Goal: Task Accomplishment & Management: Use online tool/utility

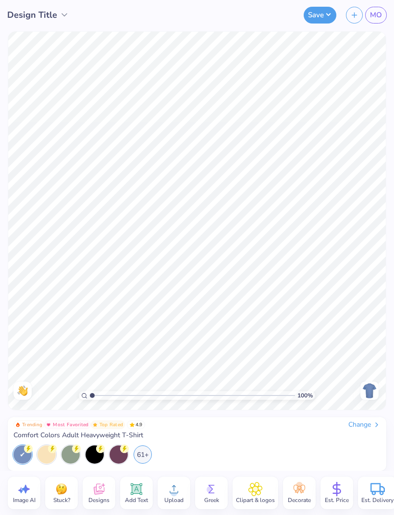
click at [62, 434] on span "Comfort Colors Adult Heavyweight T-Shirt" at bounding box center [78, 435] width 130 height 9
click at [371, 422] on div "Change" at bounding box center [364, 425] width 32 height 9
click at [365, 425] on div "Change" at bounding box center [364, 425] width 32 height 9
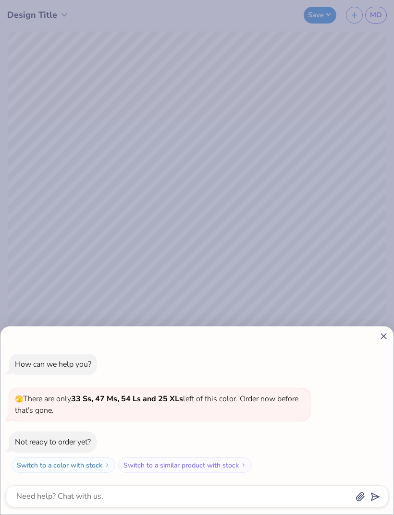
click at [374, 340] on div at bounding box center [196, 336] width 383 height 10
click at [374, 338] on div at bounding box center [196, 336] width 383 height 10
click at [380, 338] on icon at bounding box center [383, 336] width 10 height 10
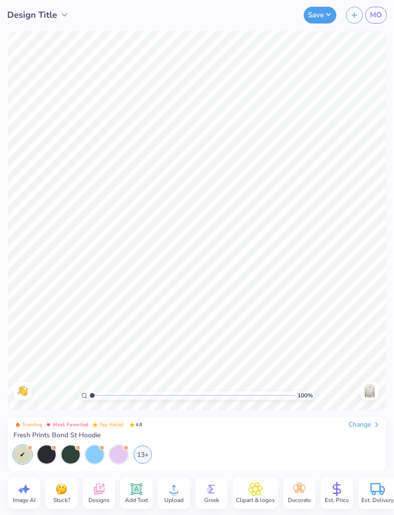
click at [99, 452] on div at bounding box center [94, 455] width 18 height 18
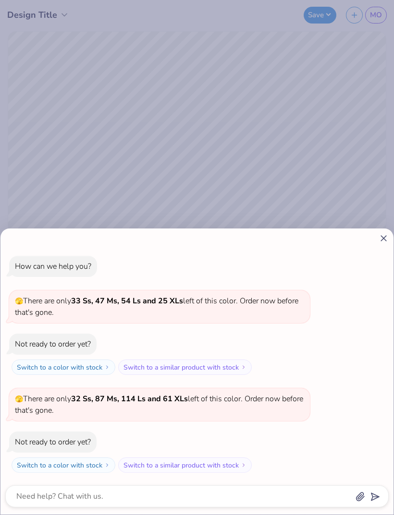
click at [381, 242] on icon at bounding box center [383, 238] width 10 height 10
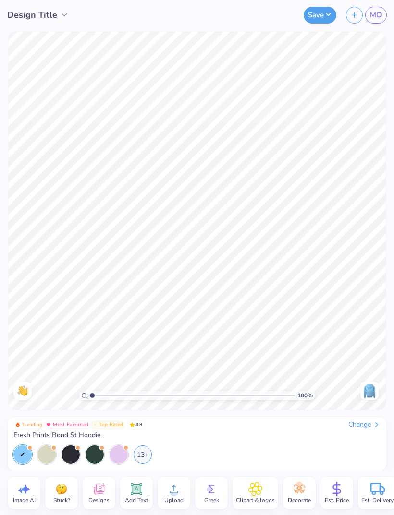
click at [123, 458] on div at bounding box center [118, 455] width 18 height 18
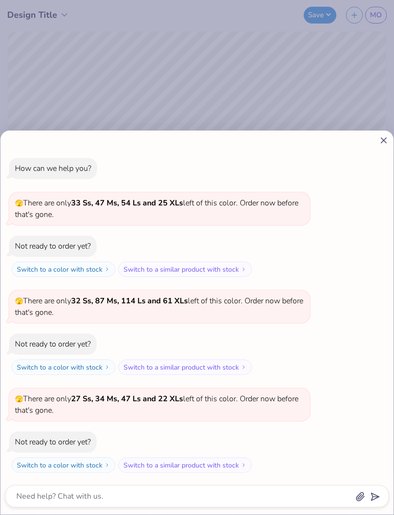
click at [387, 158] on div "How can we help you? 🫣 There are only 33 Ss, 47 Ms, 54 Ls and 25 XLs left of th…" at bounding box center [196, 315] width 383 height 330
click at [379, 145] on icon at bounding box center [383, 140] width 10 height 10
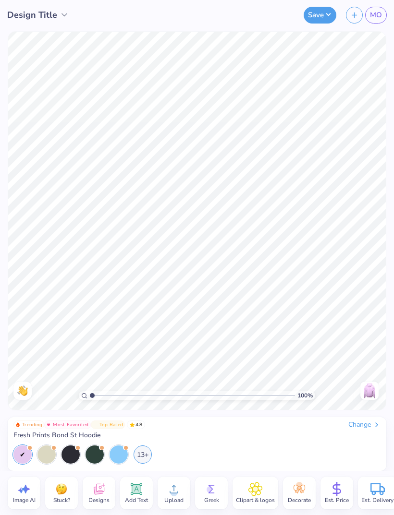
click at [142, 452] on div "13+" at bounding box center [142, 455] width 18 height 18
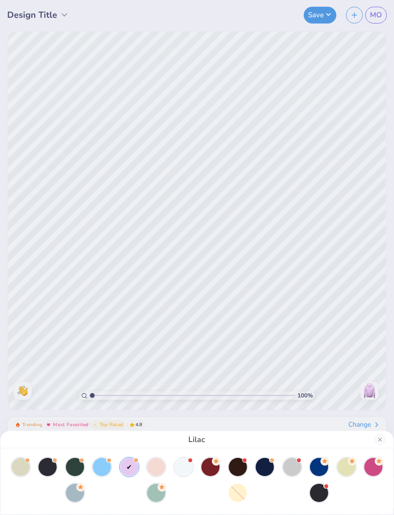
click at [192, 467] on div at bounding box center [183, 467] width 18 height 18
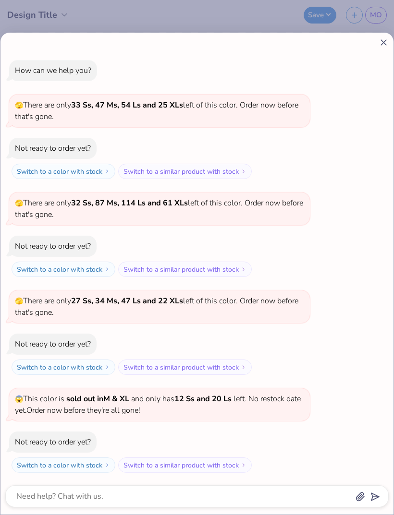
click at [387, 45] on icon at bounding box center [383, 42] width 10 height 10
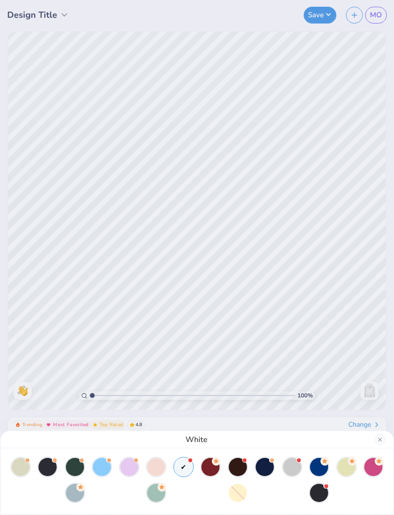
click at [317, 462] on div at bounding box center [319, 467] width 18 height 18
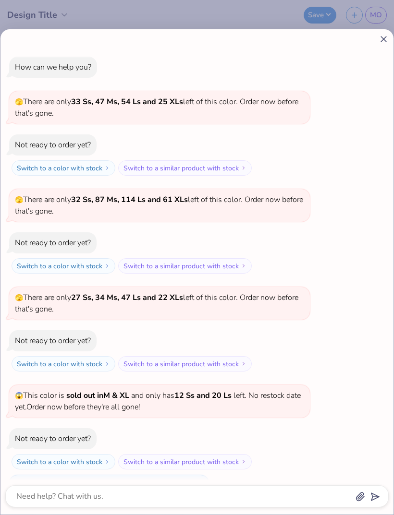
click at [376, 47] on div "How can we help you? 🫣 There are only 33 Ss, 47 Ms, 54 Ls and 25 XLs left of th…" at bounding box center [196, 271] width 393 height 485
click at [381, 38] on icon at bounding box center [383, 39] width 10 height 10
type textarea "x"
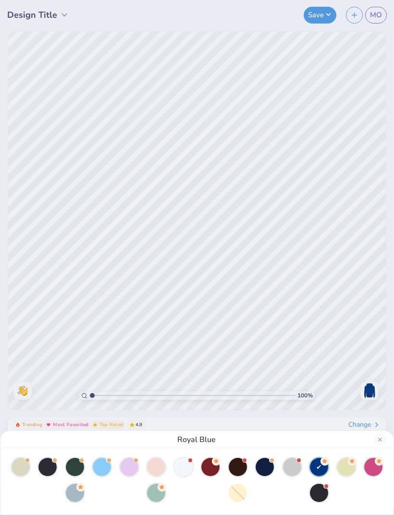
click at [305, 352] on div "Royal Blue" at bounding box center [197, 257] width 394 height 515
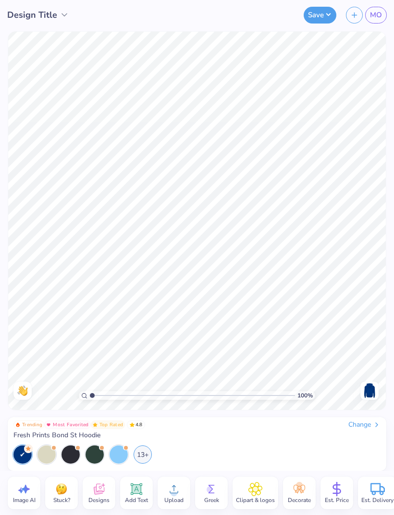
click at [371, 389] on img at bounding box center [369, 390] width 15 height 15
click at [95, 497] on span "Designs" at bounding box center [98, 500] width 21 height 8
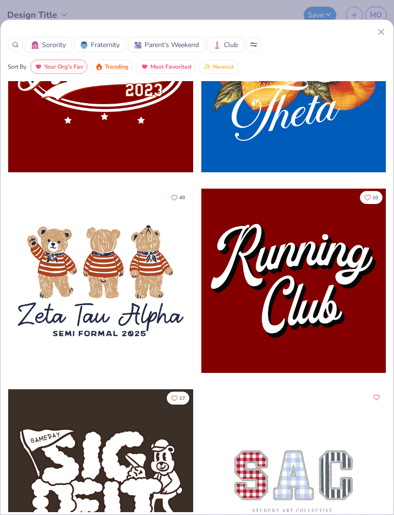
scroll to position [898, 0]
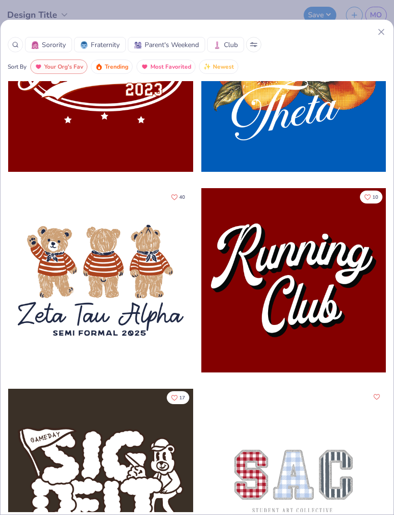
click at [230, 48] on span "Club" at bounding box center [231, 45] width 14 height 10
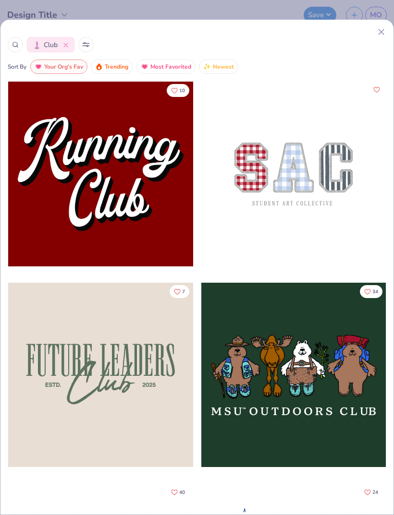
click at [187, 70] on span "Most Favorited" at bounding box center [170, 66] width 41 height 11
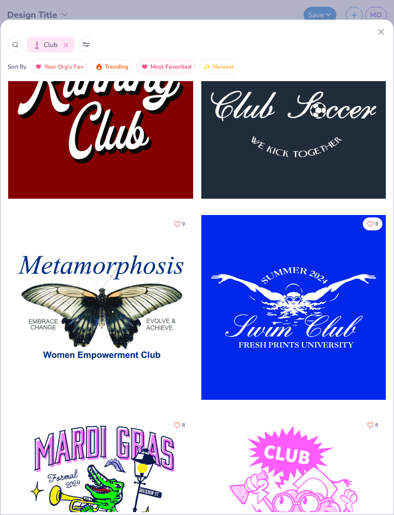
scroll to position [2126, 0]
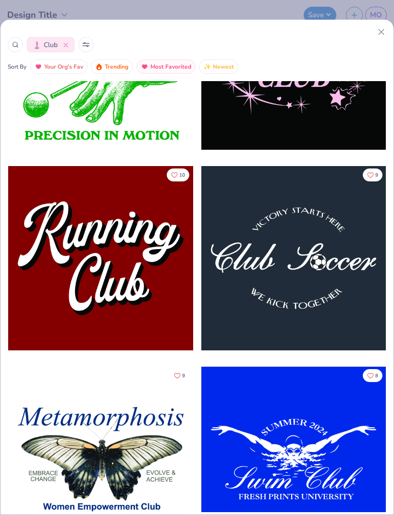
click at [311, 290] on div at bounding box center [293, 258] width 185 height 185
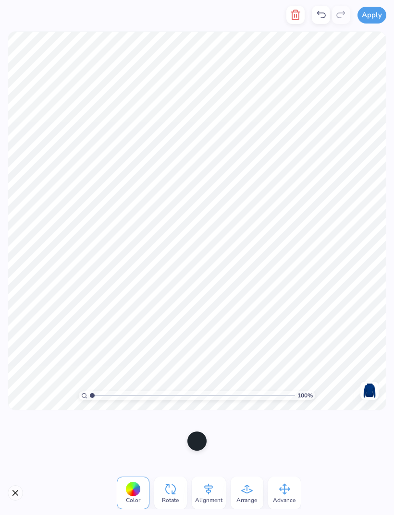
click at [302, 17] on button "button" at bounding box center [295, 15] width 18 height 18
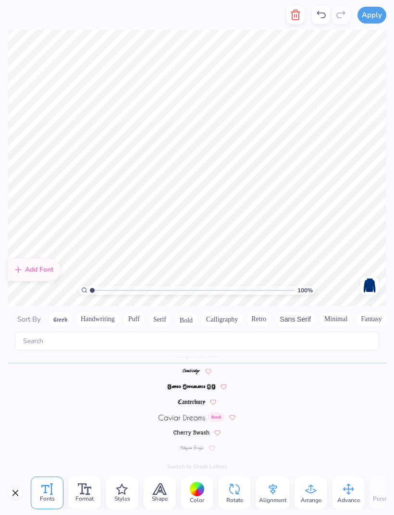
scroll to position [883, 0]
type input "1.74431724254582"
type textarea "x"
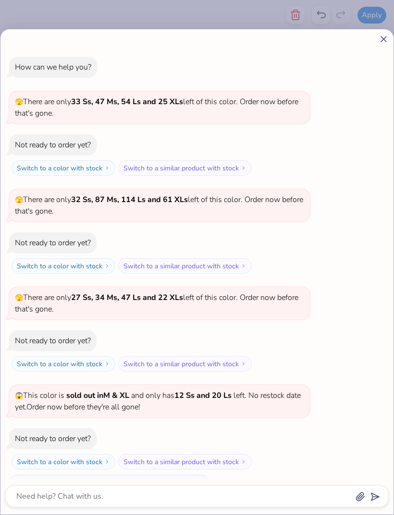
type input "1.74431724254582"
type textarea "x"
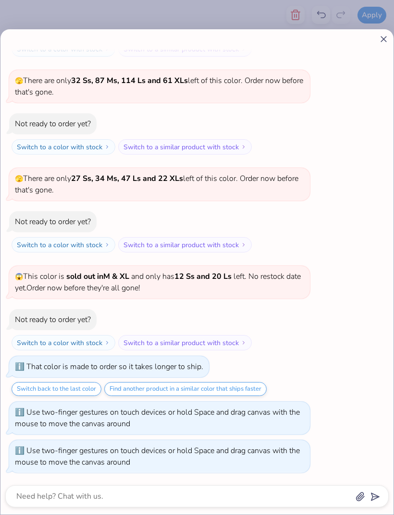
type input "1.74431724254582"
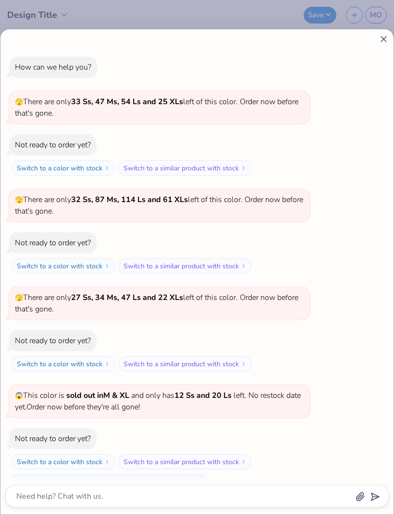
scroll to position [-1, 0]
click at [381, 44] on icon at bounding box center [383, 39] width 10 height 10
type textarea "x"
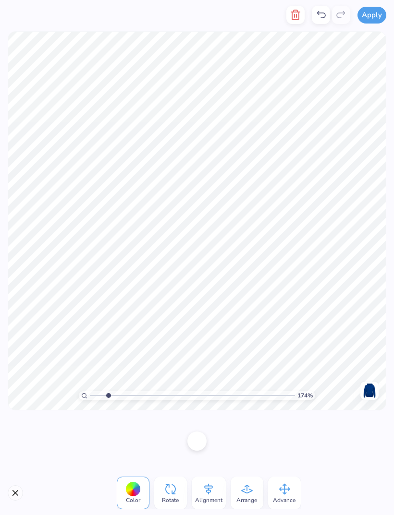
click at [297, 19] on icon "button" at bounding box center [295, 15] width 12 height 12
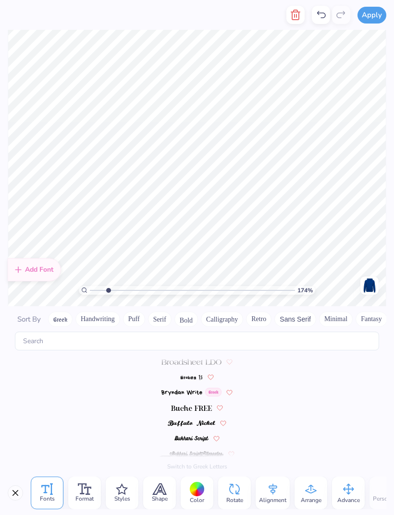
type input "1.74431724254582"
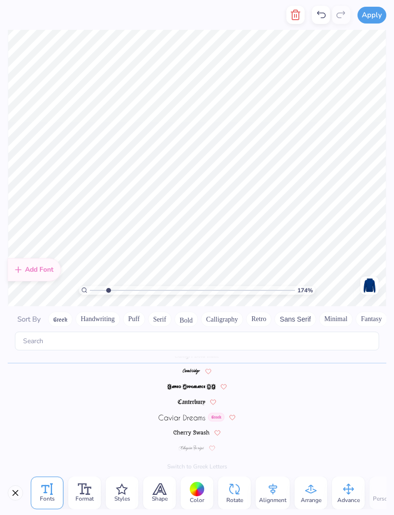
type textarea "Clu S"
click at [298, 20] on icon "button" at bounding box center [295, 15] width 7 height 10
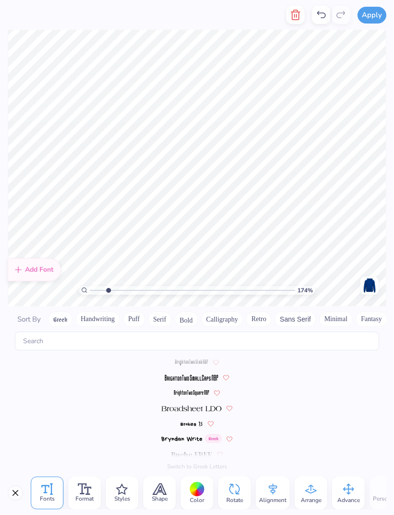
scroll to position [883, 0]
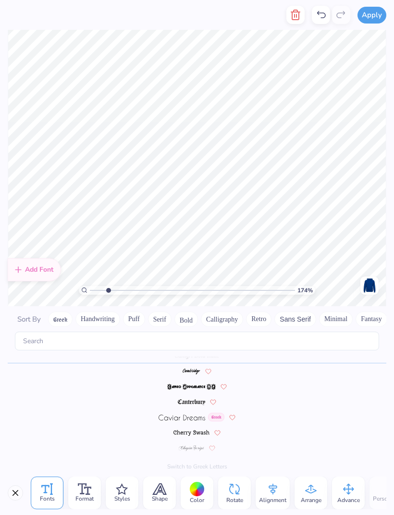
click at [197, 317] on div "Greek Handwriting Puff Serif Bold Calligraphy Retro Sans Serif Minimal Fantasy …" at bounding box center [253, 319] width 410 height 15
type input "1.74431724254582"
type textarea "C"
type textarea "S"
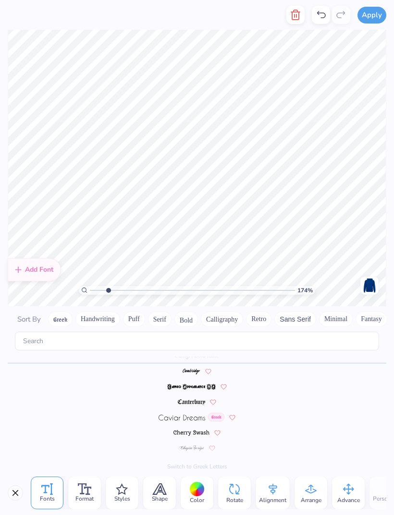
type textarea "s"
type textarea "S"
type textarea "slu best buddies"
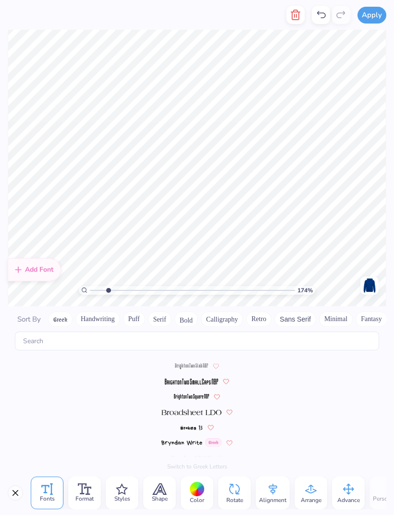
scroll to position [883, 0]
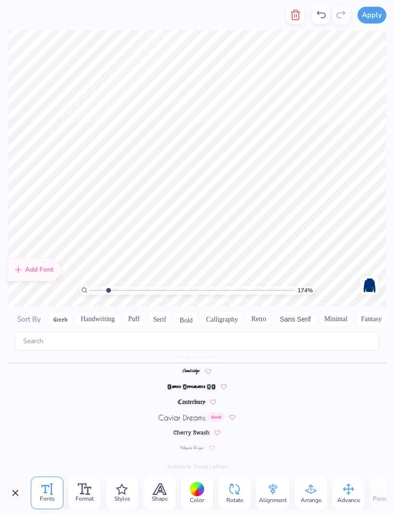
click at [293, 17] on icon "button" at bounding box center [295, 15] width 12 height 12
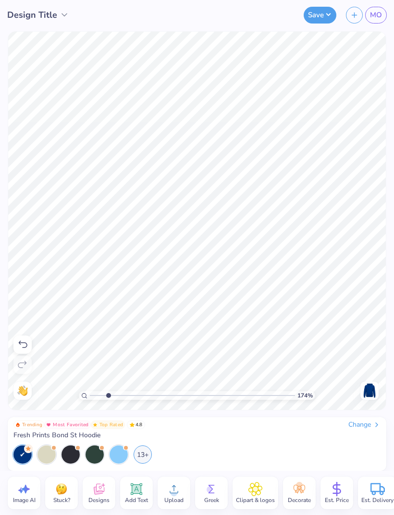
click at [98, 500] on span "Designs" at bounding box center [98, 500] width 21 height 8
type input "1.74431724254582"
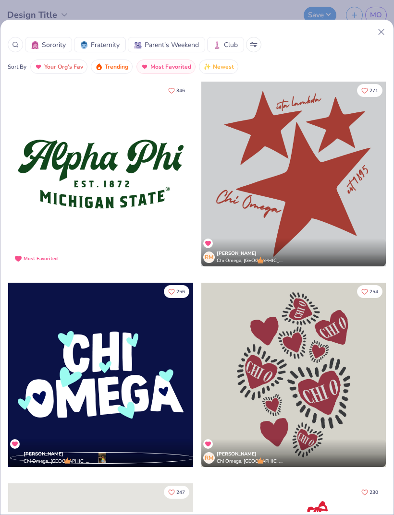
click at [22, 43] on div at bounding box center [15, 44] width 15 height 15
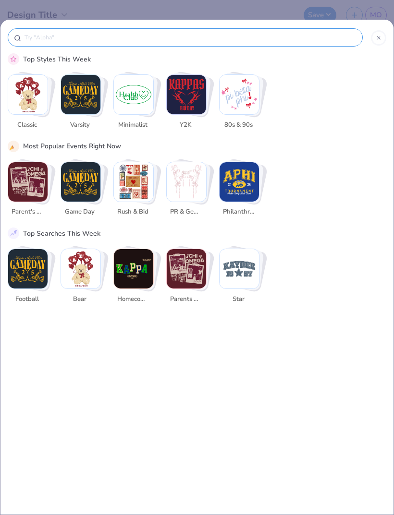
scroll to position [0, 0]
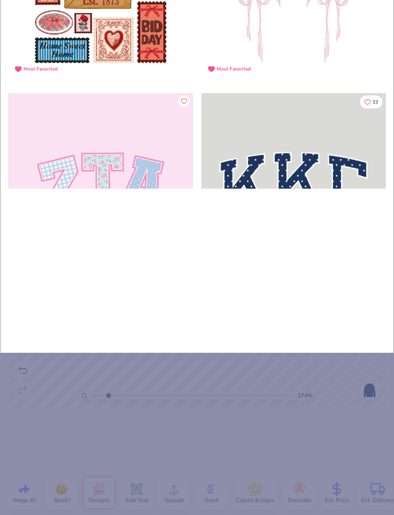
type input "Bes"
type input "Best"
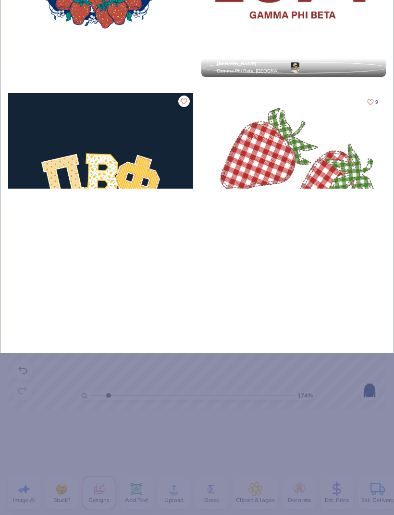
type input "Best"
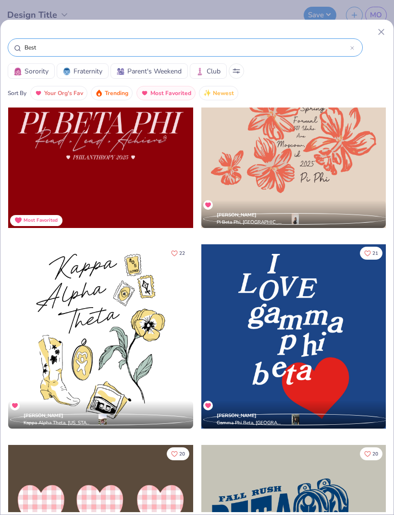
scroll to position [454, 0]
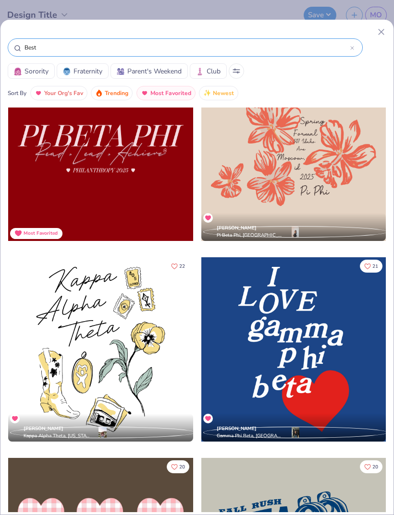
click at [327, 386] on div at bounding box center [293, 349] width 185 height 185
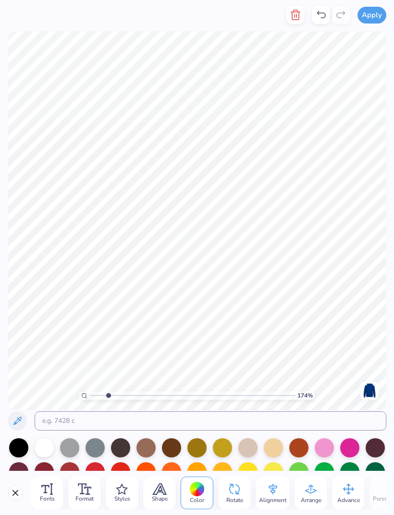
click at [290, 15] on icon "button" at bounding box center [295, 15] width 12 height 12
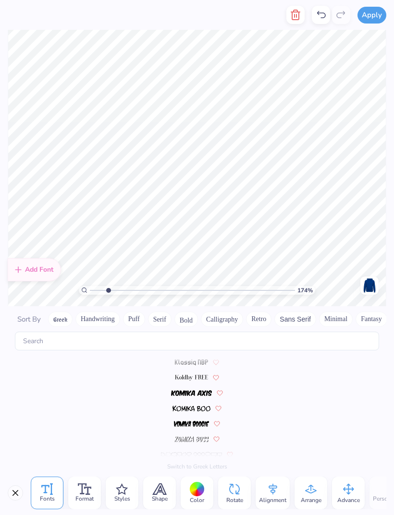
scroll to position [3341, 0]
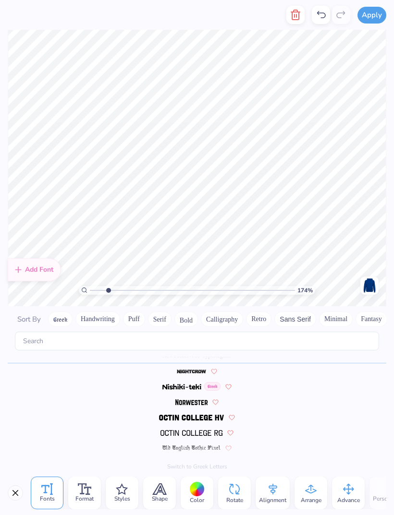
click at [298, 19] on icon "button" at bounding box center [295, 15] width 7 height 10
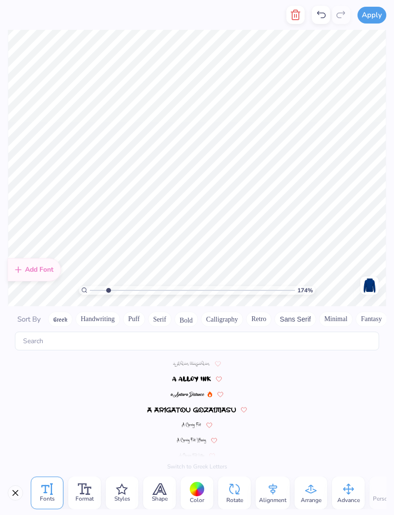
scroll to position [561, 0]
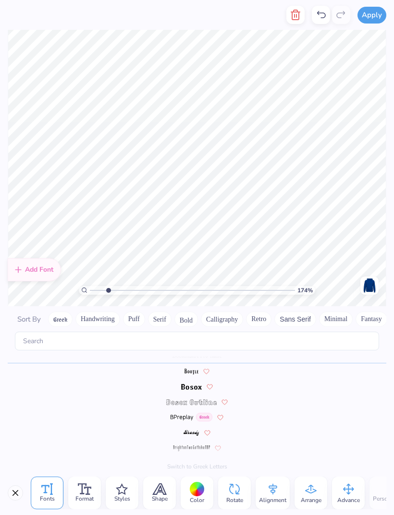
click at [46, 501] on span "Fonts" at bounding box center [47, 499] width 15 height 8
click at [43, 491] on icon at bounding box center [47, 489] width 12 height 12
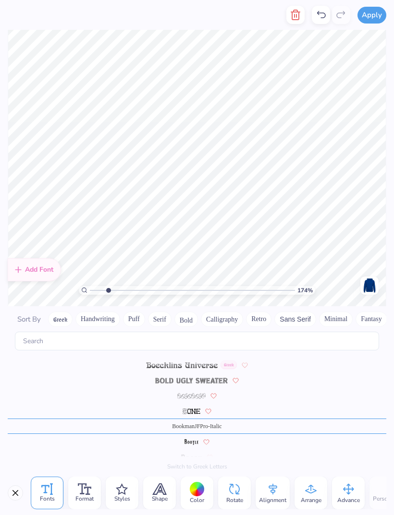
scroll to position [490, 0]
click at [296, 16] on line "button" at bounding box center [296, 15] width 0 height 3
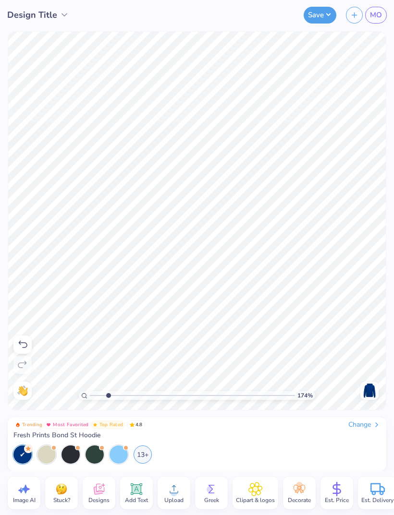
click at [161, 488] on div "Upload" at bounding box center [173, 493] width 33 height 33
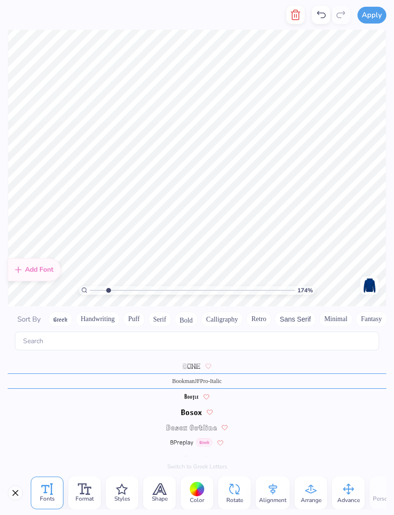
scroll to position [561, 0]
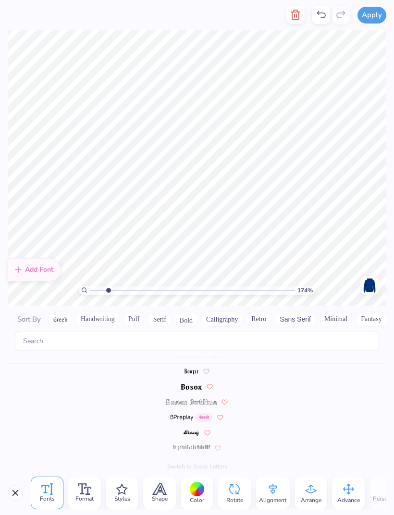
click at [302, 23] on button "button" at bounding box center [295, 15] width 18 height 18
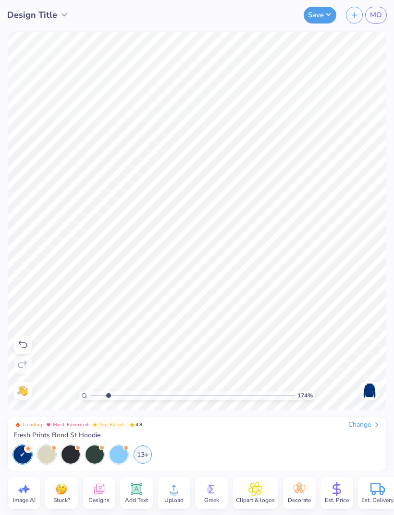
click at [334, 491] on icon at bounding box center [336, 489] width 14 height 14
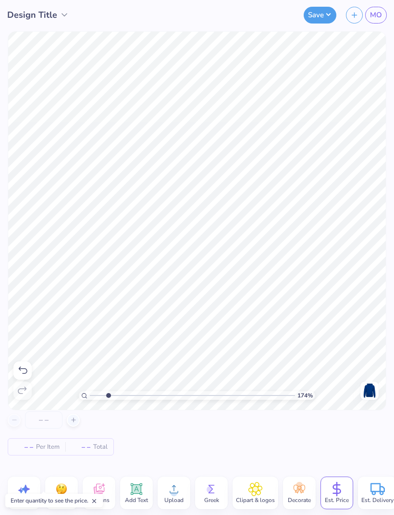
click at [31, 448] on span "– –" at bounding box center [23, 447] width 19 height 10
click at [336, 502] on span "Est. Price" at bounding box center [337, 500] width 24 height 8
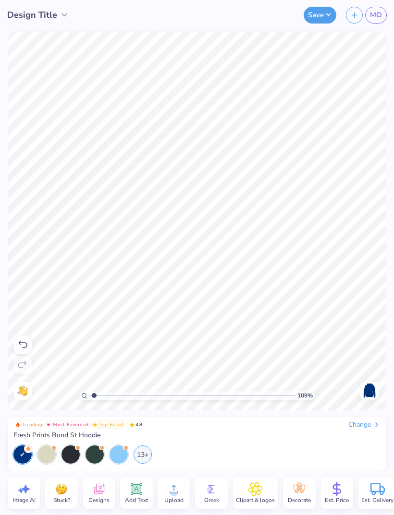
click at [370, 494] on icon at bounding box center [377, 489] width 14 height 14
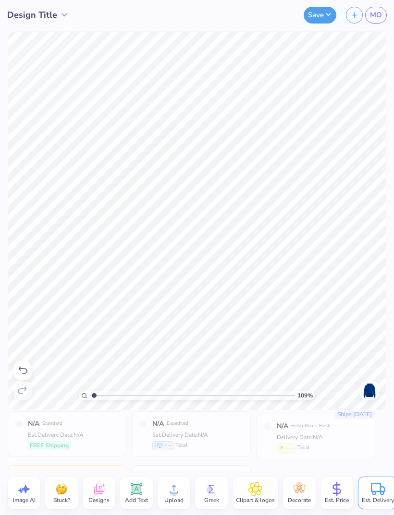
click at [336, 495] on icon at bounding box center [336, 489] width 14 height 14
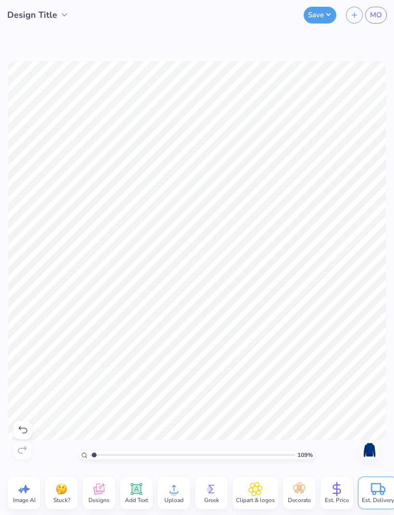
type input "1.0892785750649"
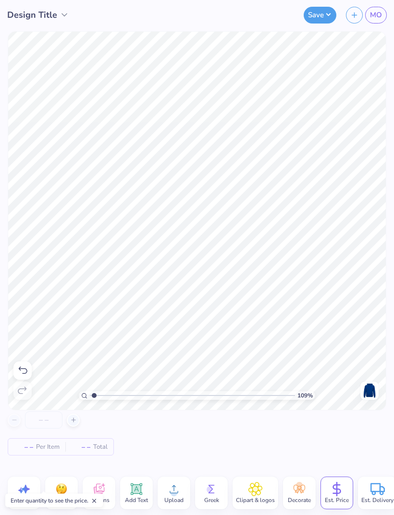
click at [43, 420] on input "number" at bounding box center [43, 419] width 37 height 17
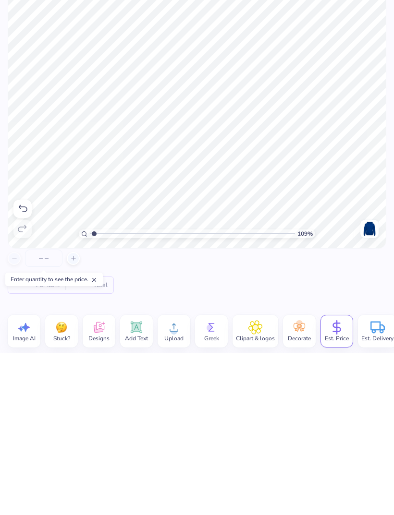
click at [78, 414] on div at bounding box center [73, 420] width 13 height 13
type input "50"
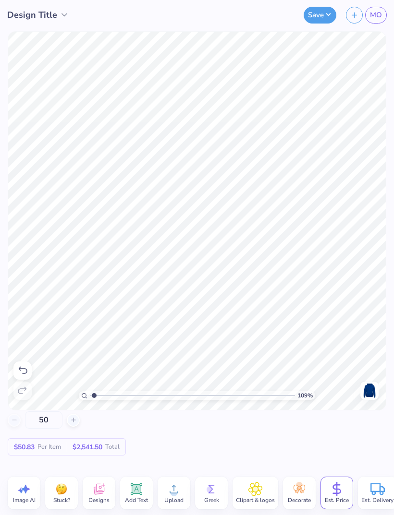
click at [17, 421] on div "50" at bounding box center [44, 419] width 72 height 17
click at [362, 488] on div "Est. Delivery" at bounding box center [377, 493] width 39 height 33
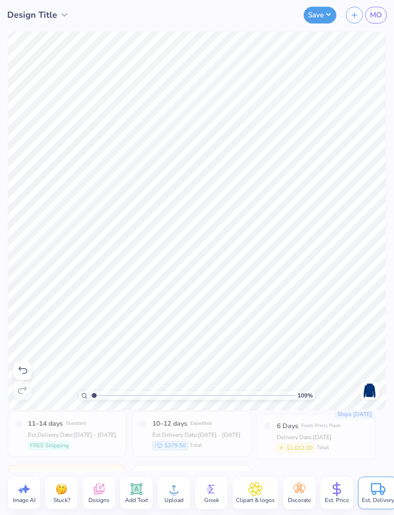
scroll to position [0, 0]
click at [53, 453] on div "11–14 days Standard Est. Delivery Date: [DATE] - [DATE] FREE Shipping" at bounding box center [67, 434] width 119 height 46
click at [53, 452] on div "11–14 days Standard Est. Delivery Date: [DATE] - [DATE] FREE Shipping" at bounding box center [67, 434] width 119 height 46
click at [49, 439] on div "Est. Delivery Date: [DATE] - [DATE]" at bounding box center [72, 435] width 88 height 9
click at [338, 450] on div "$1,012.00 Total" at bounding box center [309, 448] width 64 height 9
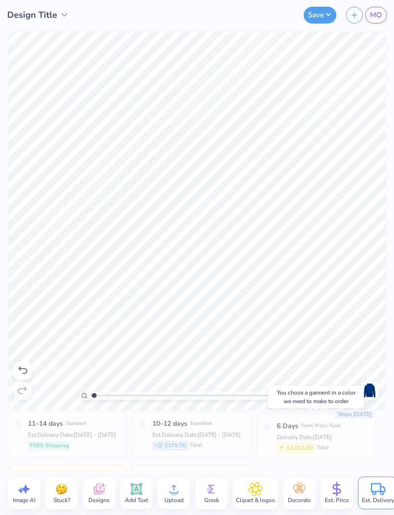
click at [359, 395] on div "You chose a garment in a color we need to make to order" at bounding box center [316, 397] width 96 height 22
click at [41, 21] on span "Design Title" at bounding box center [32, 15] width 50 height 13
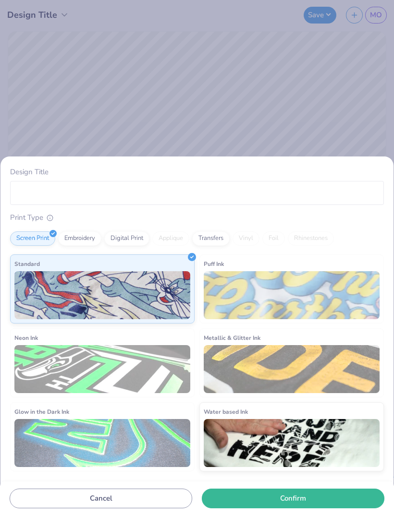
click at [333, 307] on img at bounding box center [292, 295] width 176 height 48
click at [41, 372] on img at bounding box center [102, 369] width 176 height 48
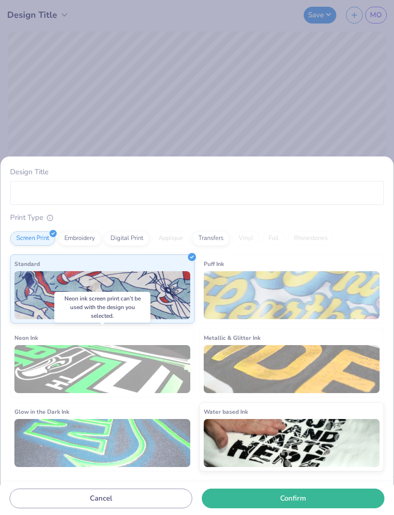
click at [82, 243] on div "Embroidery" at bounding box center [79, 238] width 43 height 14
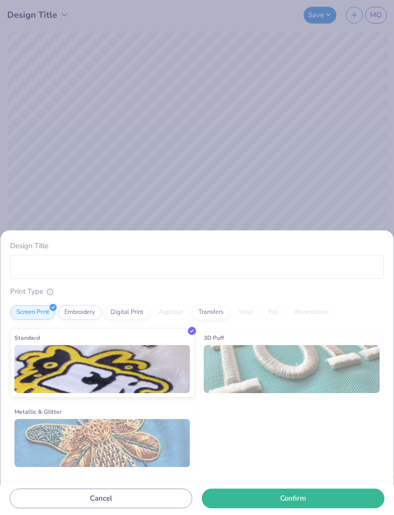
click at [335, 370] on img at bounding box center [292, 369] width 176 height 48
click at [45, 85] on div "Design Title Print Type Screen Print Embroidery Digital Print Applique Transfer…" at bounding box center [197, 257] width 394 height 515
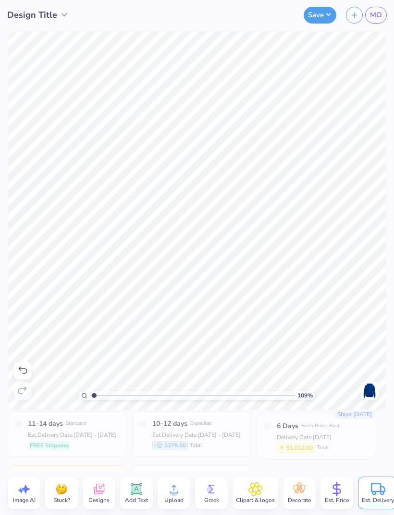
click at [22, 14] on span "Design Title" at bounding box center [32, 15] width 50 height 13
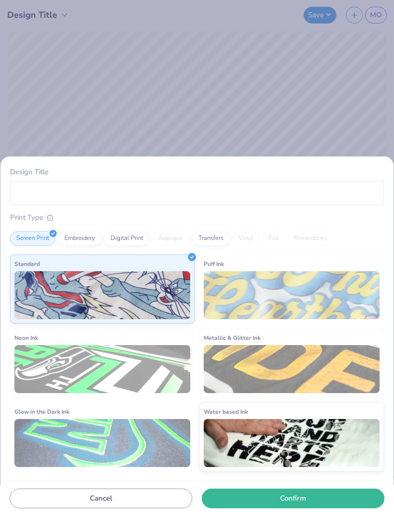
click at [17, 124] on div "Design Title Print Type Screen Print Embroidery Digital Print Applique Transfer…" at bounding box center [197, 257] width 394 height 515
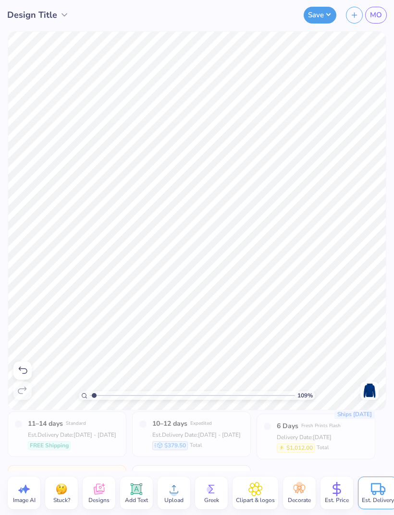
click at [18, 373] on icon at bounding box center [23, 371] width 12 height 12
click at [19, 371] on icon at bounding box center [23, 371] width 12 height 12
click at [22, 374] on icon at bounding box center [23, 371] width 12 height 12
click at [24, 375] on icon at bounding box center [23, 371] width 12 height 12
click at [20, 366] on icon at bounding box center [23, 371] width 12 height 12
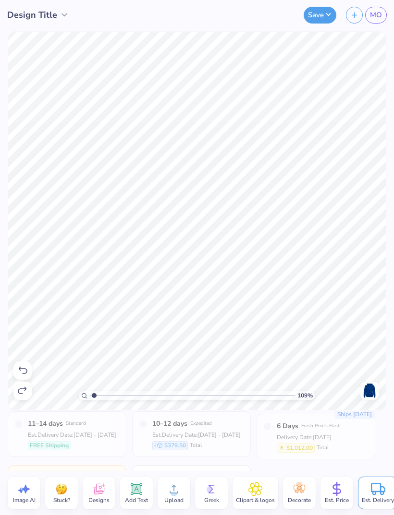
click at [18, 369] on icon at bounding box center [23, 371] width 12 height 12
click at [17, 368] on icon at bounding box center [23, 371] width 12 height 12
click at [20, 375] on icon at bounding box center [23, 371] width 12 height 12
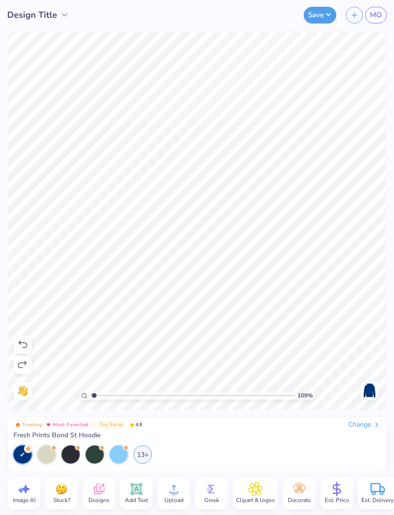
click at [20, 373] on div at bounding box center [22, 365] width 18 height 18
click at [17, 344] on icon at bounding box center [23, 345] width 12 height 12
click at [19, 345] on icon at bounding box center [23, 345] width 12 height 12
click at [19, 346] on icon at bounding box center [23, 345] width 12 height 12
click at [21, 344] on icon at bounding box center [23, 345] width 12 height 12
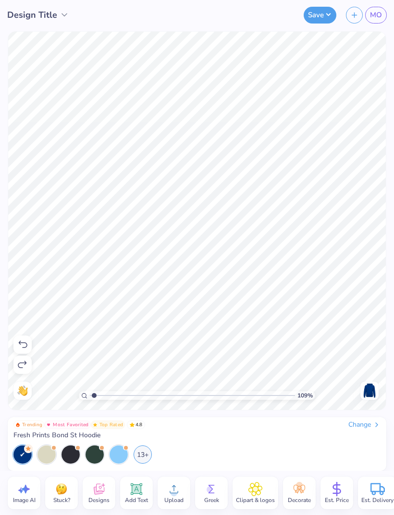
click at [18, 345] on icon at bounding box center [23, 345] width 12 height 12
click at [20, 349] on icon at bounding box center [23, 345] width 12 height 12
click at [21, 347] on icon at bounding box center [23, 345] width 12 height 12
click at [21, 345] on icon at bounding box center [23, 344] width 9 height 7
click at [19, 344] on icon at bounding box center [23, 345] width 12 height 12
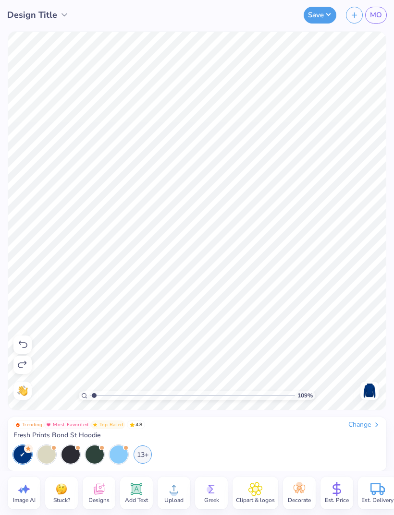
click at [18, 346] on icon at bounding box center [23, 345] width 12 height 12
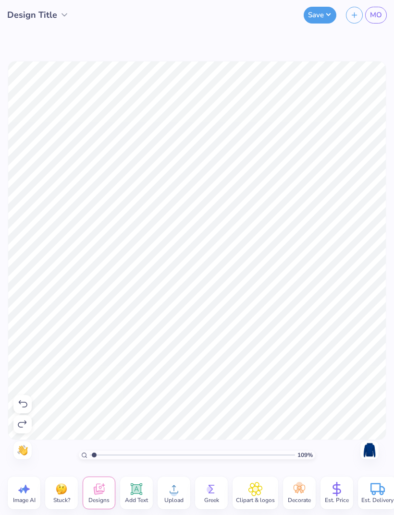
click at [19, 400] on icon at bounding box center [23, 403] width 9 height 7
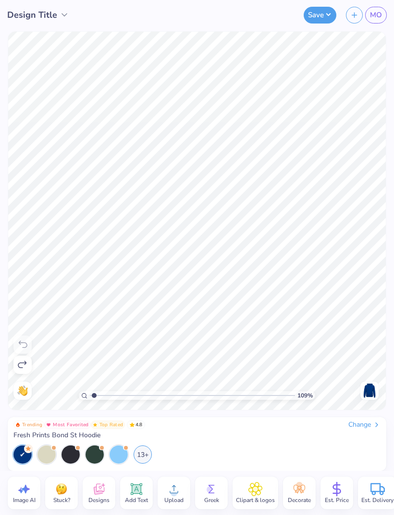
click at [141, 456] on div "13+" at bounding box center [142, 455] width 18 height 18
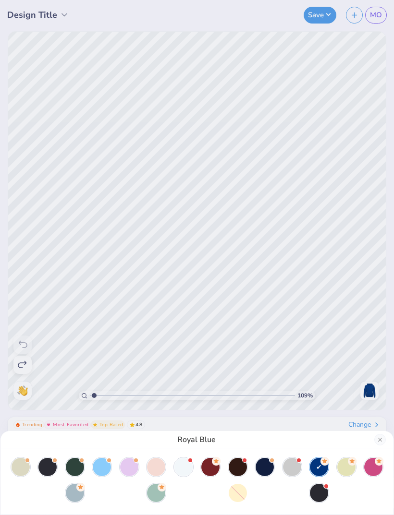
click at [154, 470] on div at bounding box center [156, 467] width 18 height 18
type input "1.0892785750649"
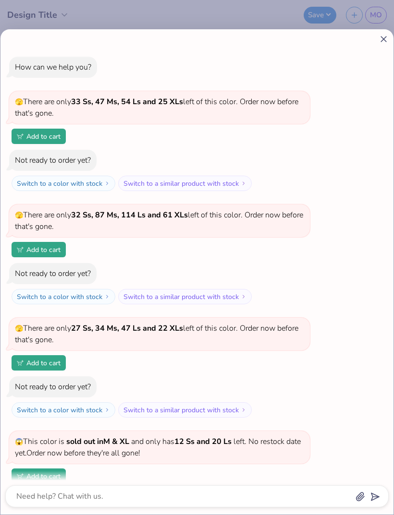
type textarea "x"
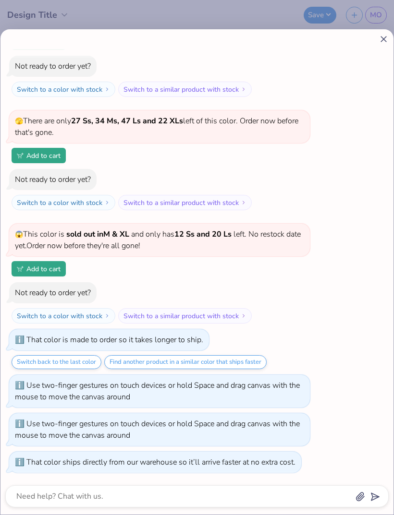
type input "1.0892785750649"
type textarea "x"
type input "1.0892785750649"
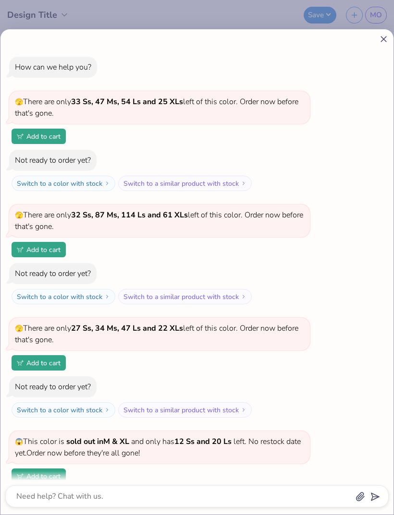
scroll to position [0, 0]
click at [368, 45] on div "How can we help you? 🫣 There are only 33 Ss, 47 Ms, 54 Ls and 25 XLs left of th…" at bounding box center [196, 271] width 393 height 485
click at [378, 44] on div "How can we help you? 🫣 There are only 33 Ss, 47 Ms, 54 Ls and 25 XLs left of th…" at bounding box center [196, 271] width 393 height 485
click at [384, 38] on line at bounding box center [383, 38] width 5 height 5
type textarea "x"
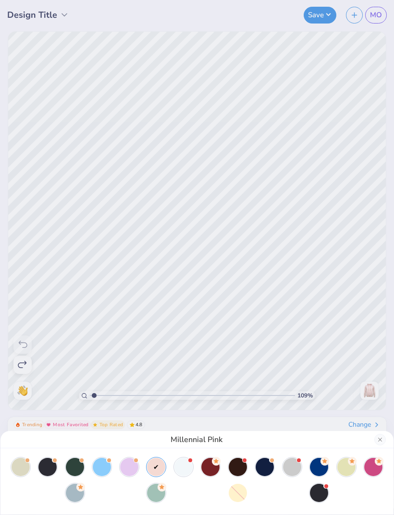
click at [373, 386] on div "Millennial Pink" at bounding box center [197, 257] width 394 height 515
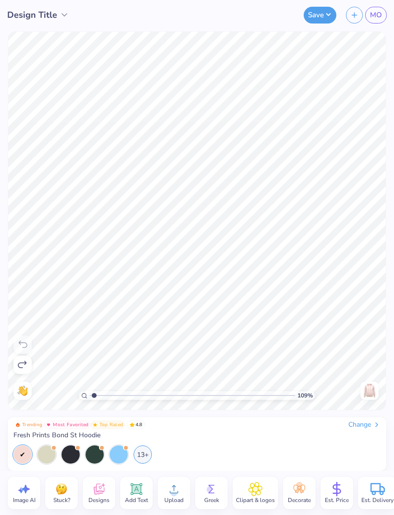
click at [373, 392] on img at bounding box center [369, 390] width 15 height 15
click at [44, 450] on div at bounding box center [46, 455] width 18 height 18
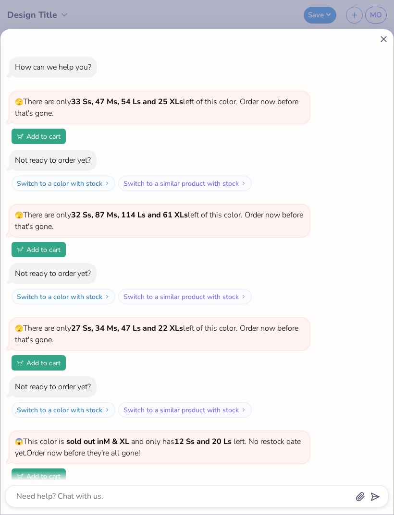
type input "1.0892785750649"
click at [380, 39] on icon at bounding box center [383, 39] width 10 height 10
type textarea "x"
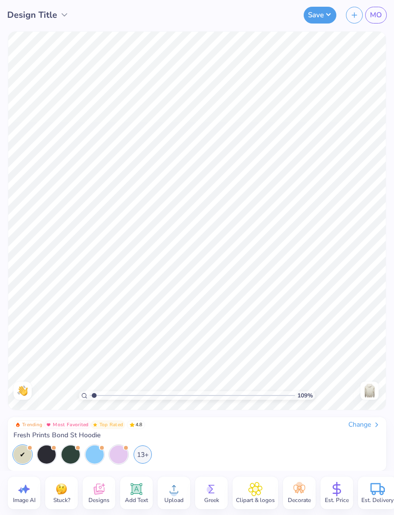
click at [368, 387] on img at bounding box center [369, 390] width 15 height 15
click at [141, 493] on icon at bounding box center [137, 489] width 12 height 12
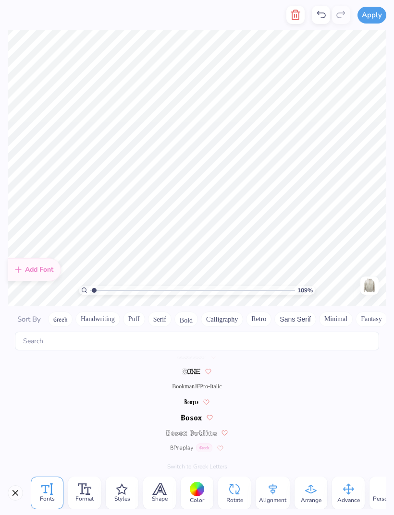
scroll to position [536, 0]
click at [228, 373] on div "BookmanJFPro-Italic" at bounding box center [197, 380] width 378 height 15
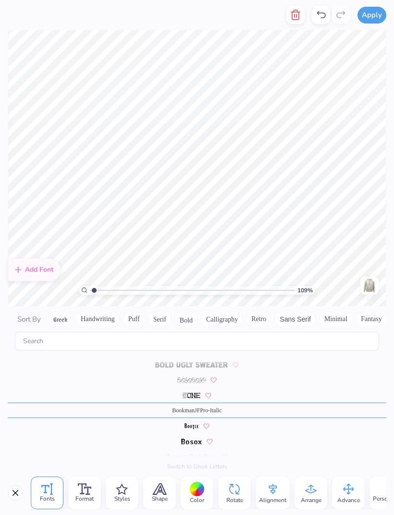
scroll to position [505, 0]
type input "1.0892785750649"
type textarea "i"
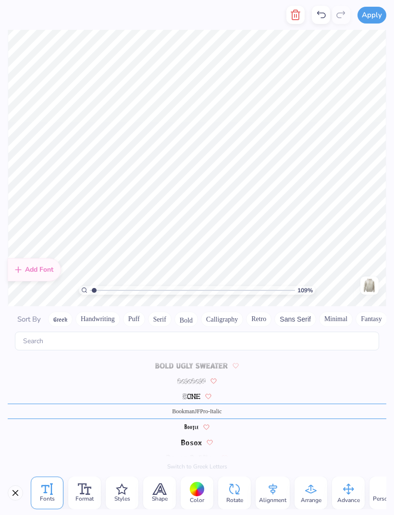
type textarea "Gateway to Inclusivity"
type input "1.0892785750649"
type textarea "Gateway to Inclusivity"
type input "1.0892785750649"
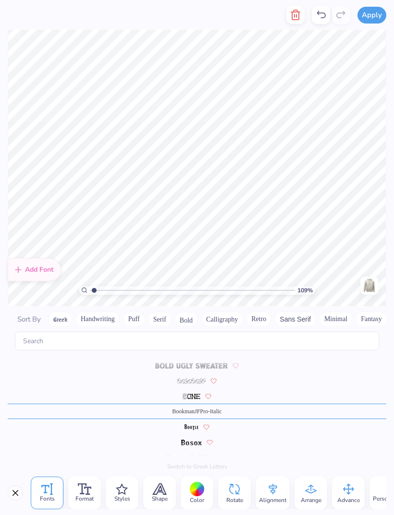
type textarea "Gateway to Inclusivity"
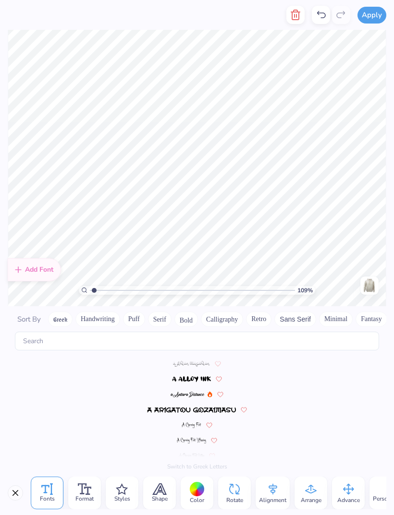
scroll to position [561, 0]
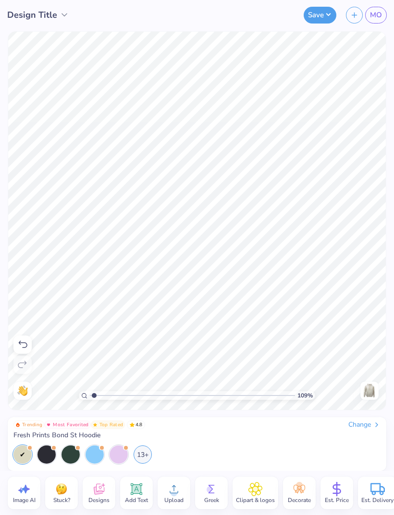
click at [97, 493] on icon at bounding box center [98, 491] width 9 height 8
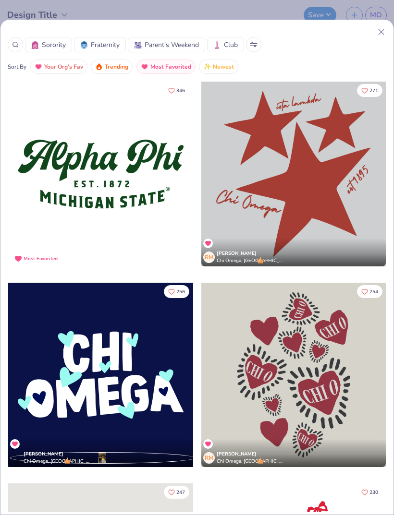
click at [373, 46] on div "Sorority Fraternity Parent's Weekend Club" at bounding box center [197, 44] width 378 height 15
click at [379, 36] on icon at bounding box center [381, 32] width 10 height 10
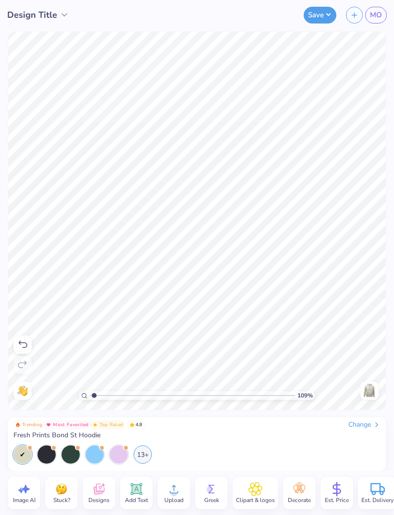
click at [261, 492] on icon at bounding box center [255, 489] width 14 height 14
type input "1.0892785750649"
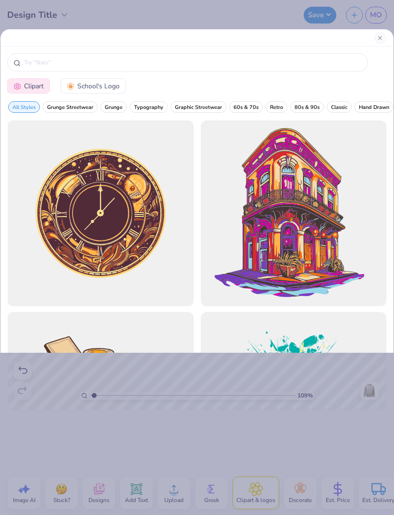
scroll to position [0, 0]
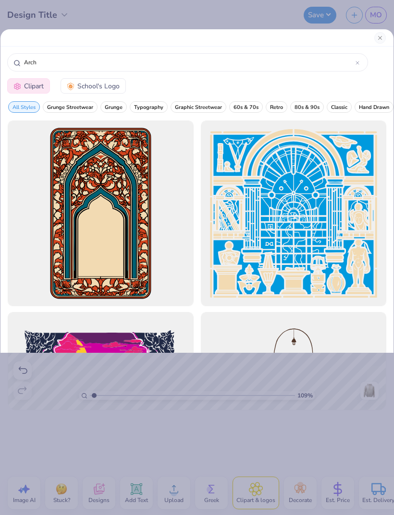
type input "Arch"
click at [86, 94] on button "School's Logo" at bounding box center [92, 85] width 65 height 15
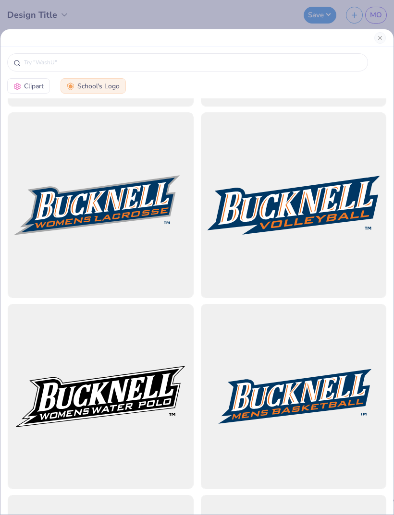
scroll to position [1135, 0]
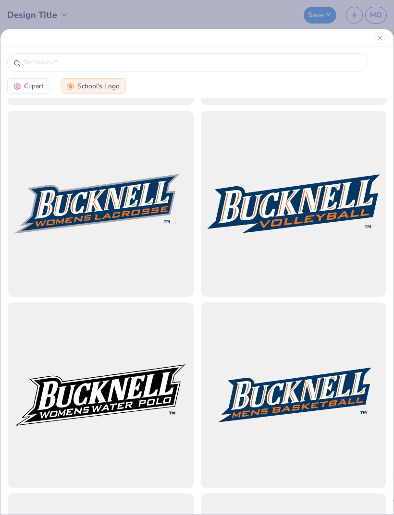
click at [45, 67] on input "text" at bounding box center [192, 63] width 338 height 10
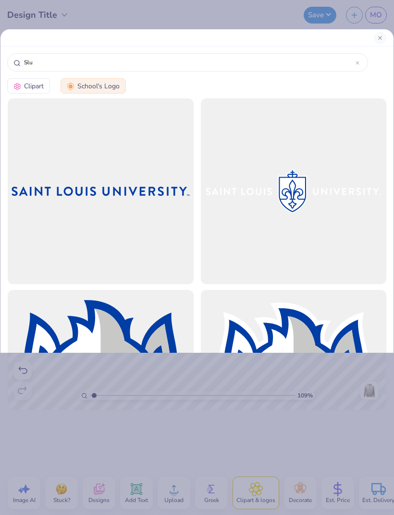
scroll to position [0, 0]
type input "S"
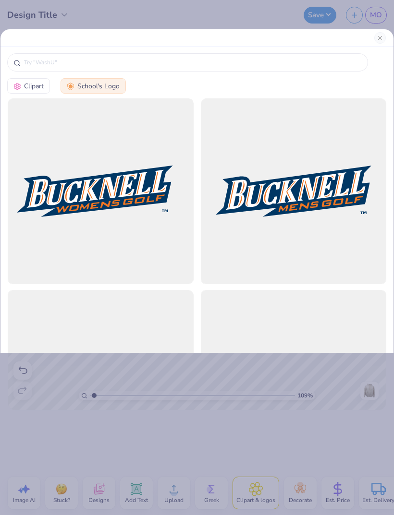
click at [28, 94] on button "Clipart" at bounding box center [28, 85] width 43 height 15
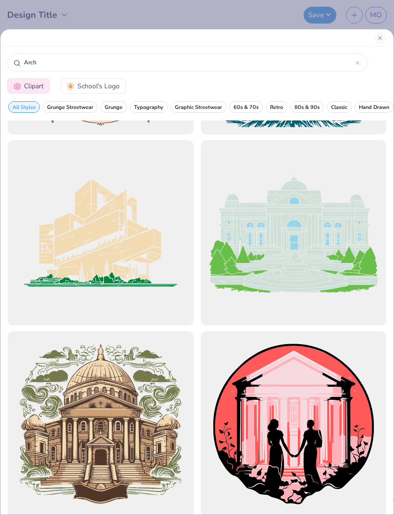
scroll to position [1703, 0]
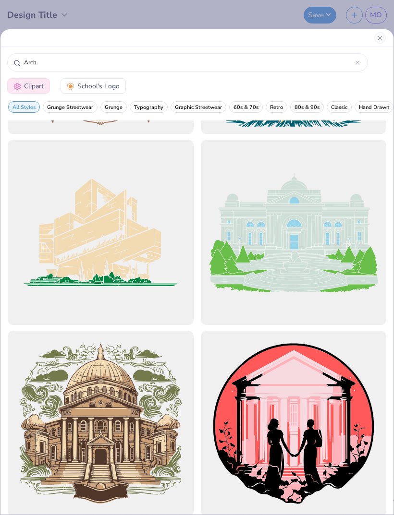
click at [36, 67] on input "Arch" at bounding box center [189, 63] width 332 height 10
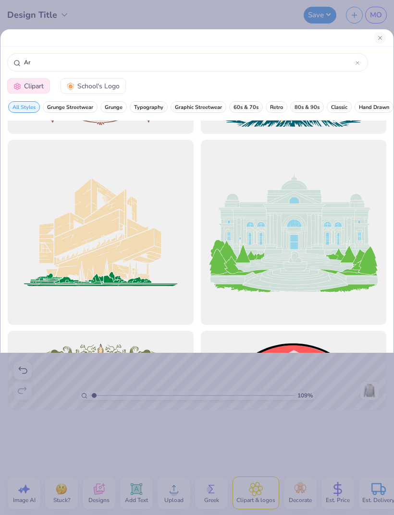
type input "A"
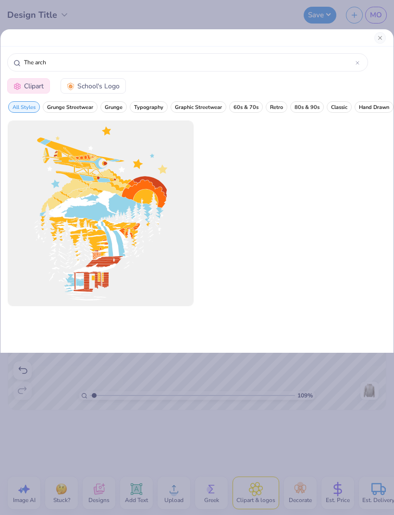
type input "The arch"
click at [383, 41] on button "Close" at bounding box center [380, 38] width 12 height 12
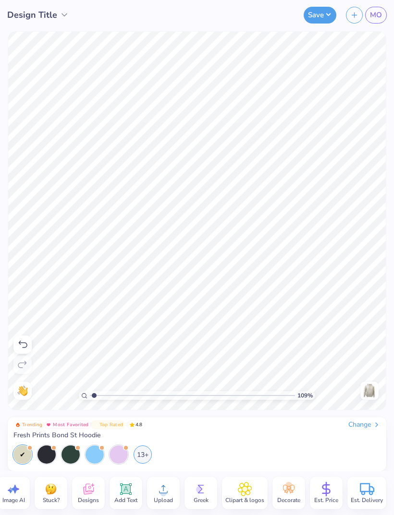
scroll to position [0, 12]
click at [82, 492] on icon at bounding box center [88, 489] width 14 height 14
type input "1.0892785750649"
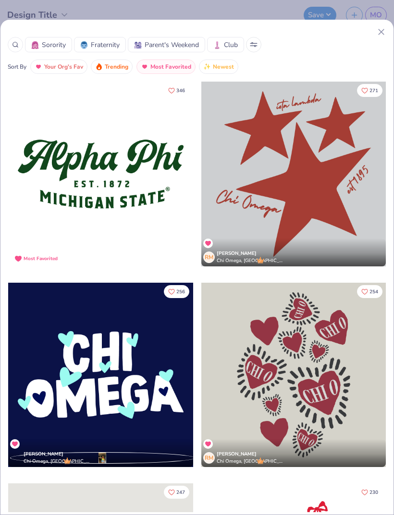
click at [15, 51] on div at bounding box center [15, 44] width 15 height 15
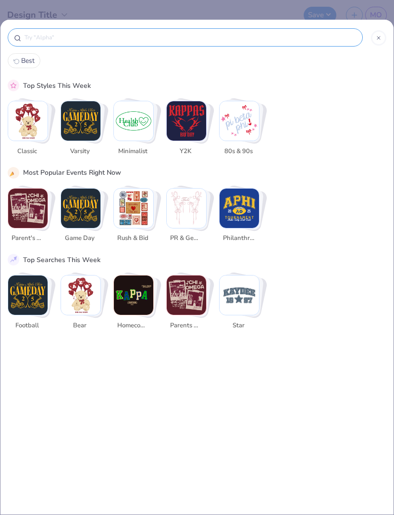
scroll to position [0, 0]
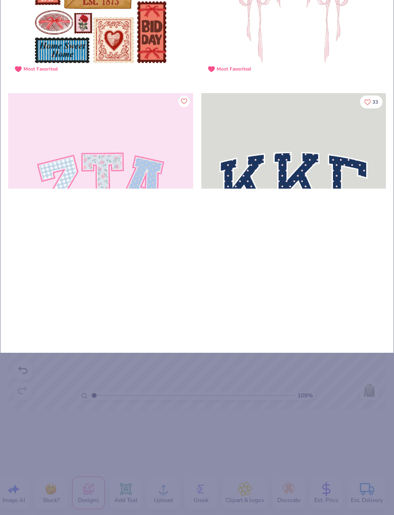
type input "Ar"
type input "Arc"
type input "Arch"
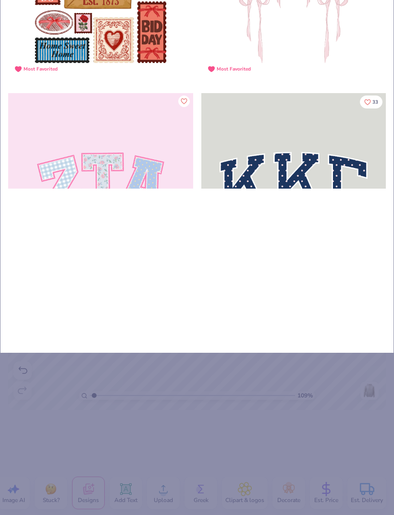
type input "Arch"
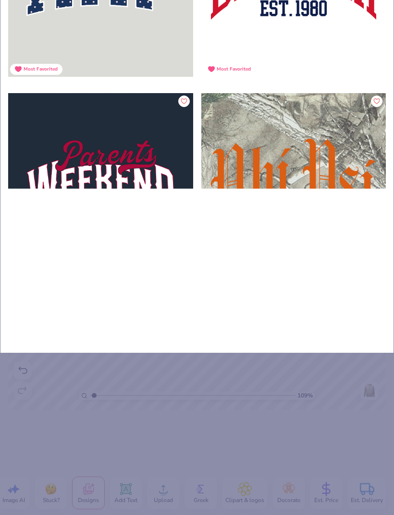
type input "Arch"
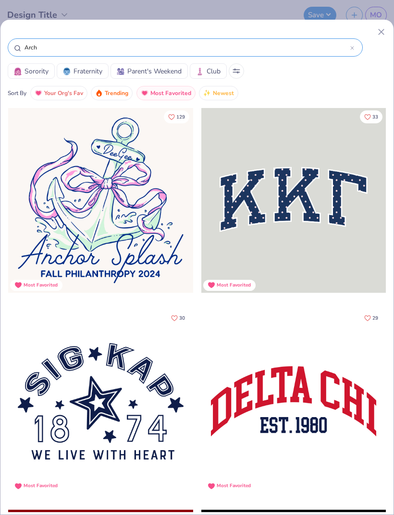
click at [385, 27] on icon at bounding box center [381, 32] width 10 height 10
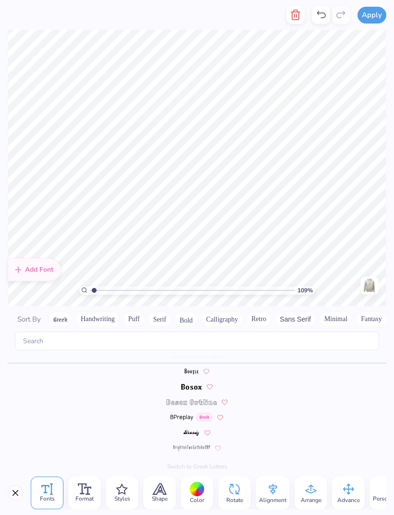
scroll to position [561, 0]
click at [153, 497] on span "Shape" at bounding box center [160, 499] width 16 height 8
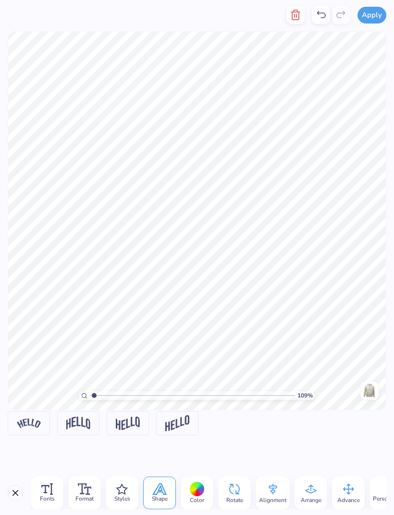
click at [72, 426] on img at bounding box center [78, 423] width 24 height 13
click at [24, 422] on img at bounding box center [29, 423] width 24 height 9
click at [15, 497] on button "Close" at bounding box center [15, 492] width 15 height 15
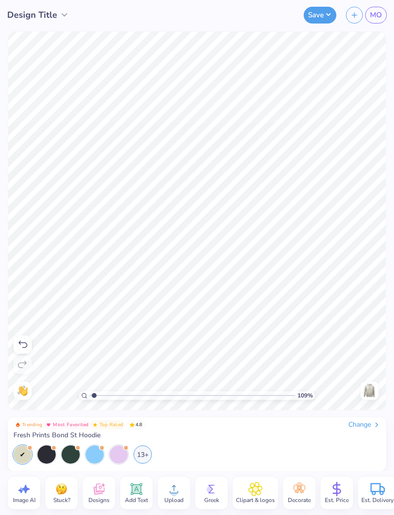
click at [19, 341] on icon at bounding box center [23, 345] width 12 height 12
click at [21, 344] on icon at bounding box center [23, 345] width 12 height 12
click at [23, 341] on icon at bounding box center [23, 345] width 12 height 12
click at [177, 490] on icon at bounding box center [174, 489] width 14 height 14
click at [171, 495] on circle at bounding box center [173, 493] width 7 height 7
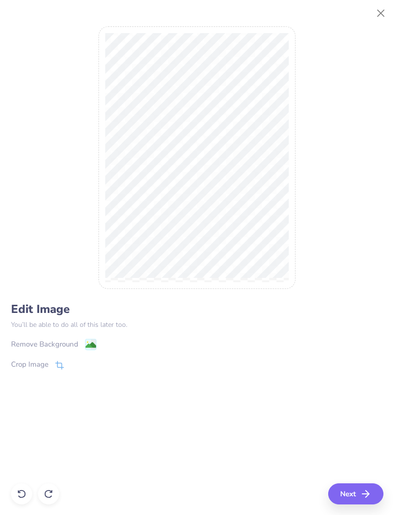
click at [62, 364] on icon at bounding box center [59, 365] width 9 height 9
click at [348, 489] on div "Edit Image You’ll be able to do all of this later too. Remove Background Crop I…" at bounding box center [197, 258] width 372 height 494
click at [356, 488] on div "Edit Image You’ll be able to do all of this later too. Remove Background Crop I…" at bounding box center [197, 258] width 372 height 494
click at [73, 362] on icon at bounding box center [75, 365] width 6 height 6
click at [352, 478] on div "Edit Image You’ll be able to do all of this later too. Remove Background Crop I…" at bounding box center [197, 258] width 372 height 494
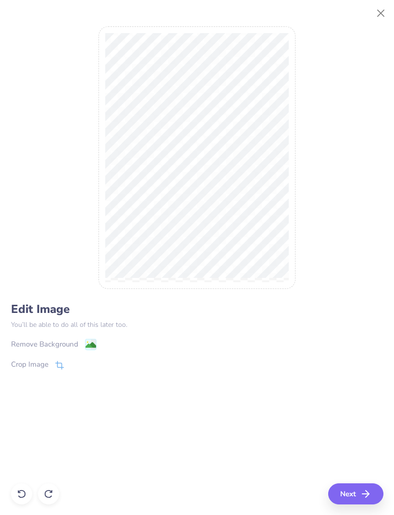
click at [345, 487] on button "Next" at bounding box center [355, 493] width 55 height 21
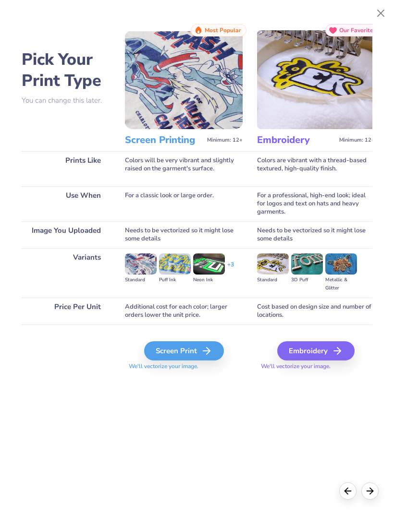
click at [207, 351] on line at bounding box center [206, 351] width 7 height 0
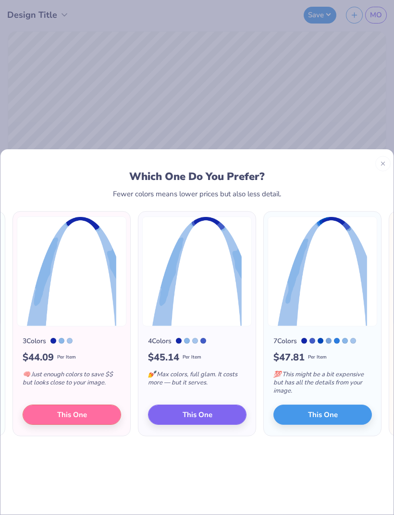
click at [61, 404] on button "This One" at bounding box center [72, 414] width 98 height 20
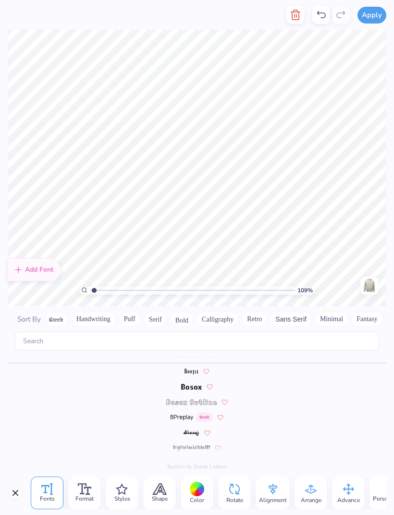
scroll to position [0, 3]
click at [314, 493] on icon at bounding box center [310, 489] width 14 height 14
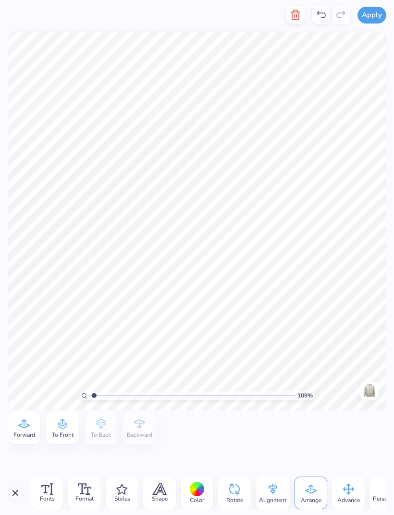
click at [72, 425] on div "To Front" at bounding box center [62, 427] width 33 height 33
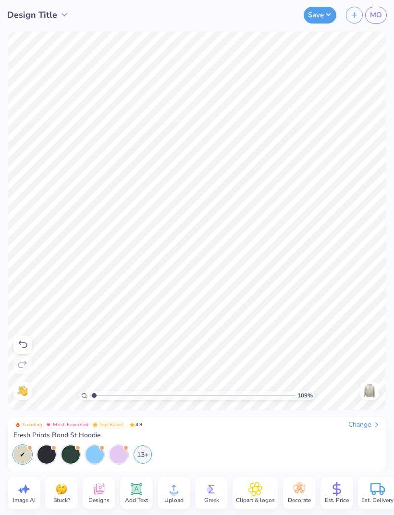
click at [23, 339] on icon at bounding box center [23, 345] width 12 height 12
click at [20, 347] on icon at bounding box center [23, 345] width 12 height 12
click at [21, 348] on icon at bounding box center [23, 345] width 12 height 12
click at [22, 345] on icon at bounding box center [23, 345] width 12 height 12
click at [21, 339] on icon at bounding box center [23, 345] width 12 height 12
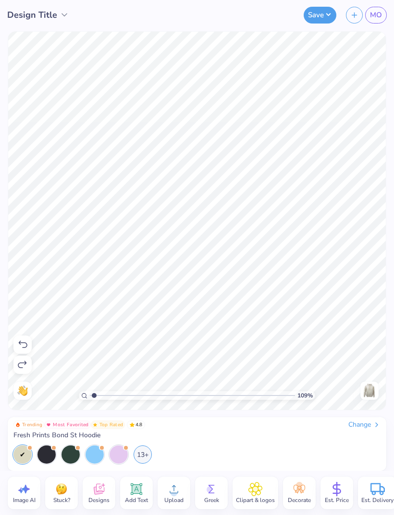
click at [178, 497] on span "Upload" at bounding box center [173, 500] width 19 height 8
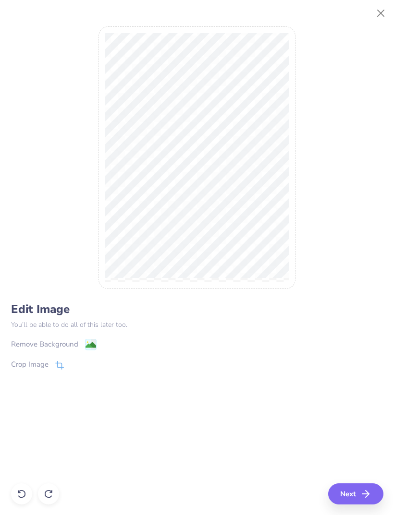
click at [58, 367] on icon at bounding box center [59, 365] width 9 height 9
click at [348, 489] on div "Edit Image You’ll be able to do all of this later too. Remove Background Crop I…" at bounding box center [197, 258] width 372 height 494
click at [349, 491] on div "Edit Image You’ll be able to do all of this later too. Remove Background Crop I…" at bounding box center [197, 258] width 372 height 494
click at [74, 360] on button at bounding box center [76, 365] width 10 height 10
click at [350, 495] on button "Next" at bounding box center [355, 493] width 55 height 21
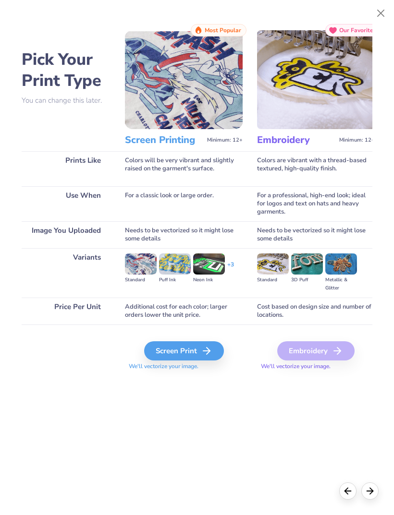
click at [211, 347] on icon at bounding box center [207, 351] width 12 height 12
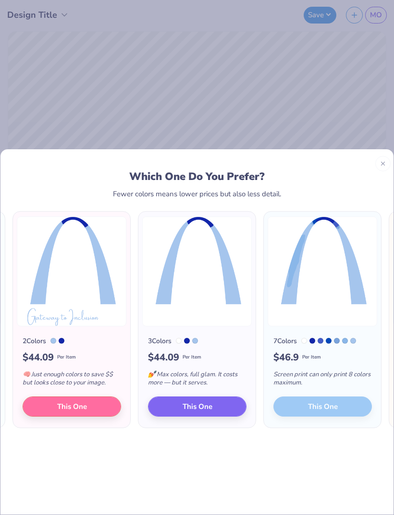
click at [219, 396] on button "This One" at bounding box center [197, 406] width 98 height 20
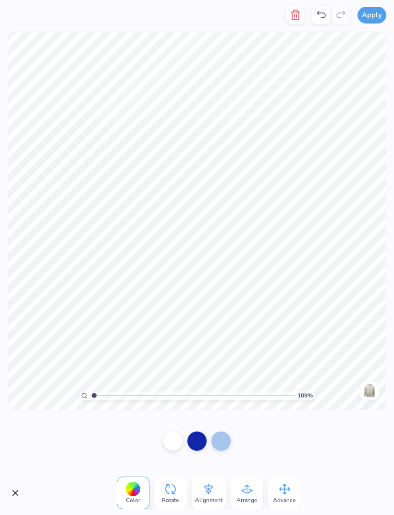
type input "1.0892785750649"
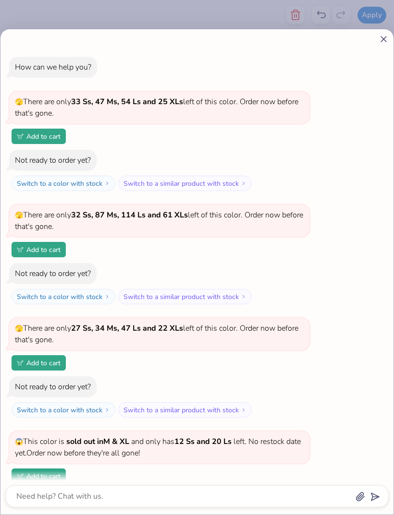
scroll to position [366, 0]
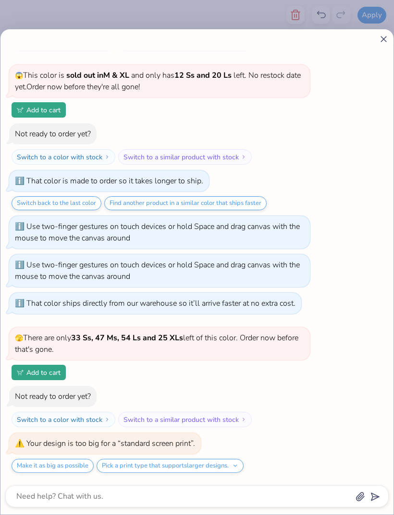
click at [276, 316] on div "How can we help you? 🫣 There are only 33 Ss, 47 Ms, 54 Ls and 25 XLs left of th…" at bounding box center [196, 82] width 383 height 798
click at [386, 50] on div "How can we help you? 🫣 There are only 33 Ss, 47 Ms, 54 Ls and 25 XLs left of th…" at bounding box center [196, 82] width 383 height 798
click at [378, 43] on div at bounding box center [196, 39] width 383 height 10
click at [378, 40] on icon at bounding box center [383, 39] width 10 height 10
type textarea "x"
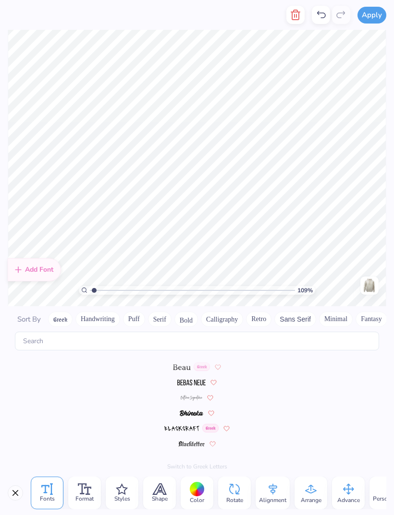
scroll to position [561, 0]
click at [296, 12] on polyline "button" at bounding box center [295, 12] width 9 height 0
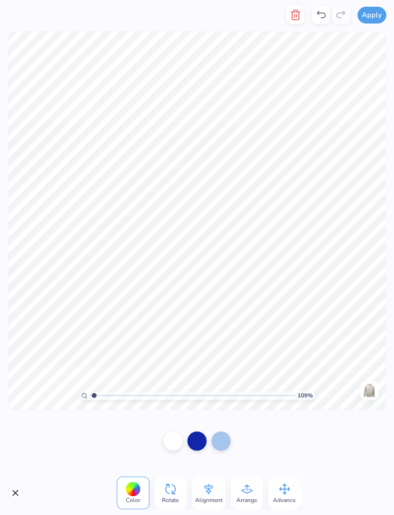
click at [292, 22] on button "button" at bounding box center [295, 15] width 18 height 18
click at [284, 492] on icon at bounding box center [284, 489] width 11 height 11
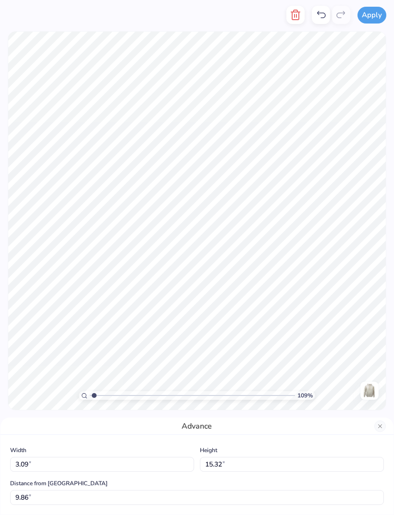
click at [379, 429] on button "Close" at bounding box center [380, 427] width 12 height 12
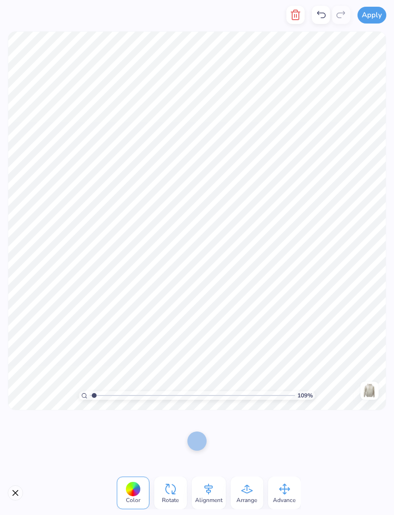
type input "1.0892785750649"
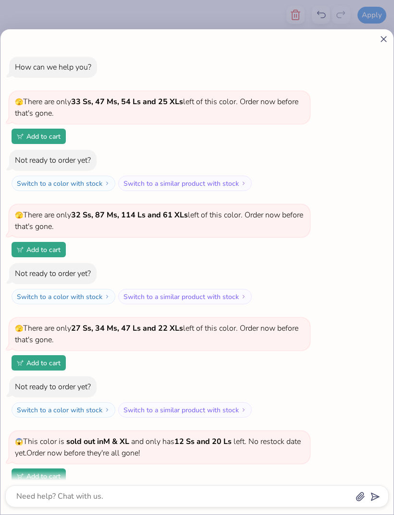
scroll to position [412, 0]
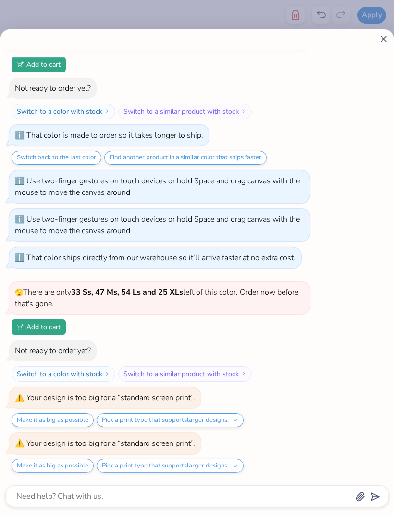
click at [383, 41] on icon at bounding box center [383, 39] width 10 height 10
type textarea "x"
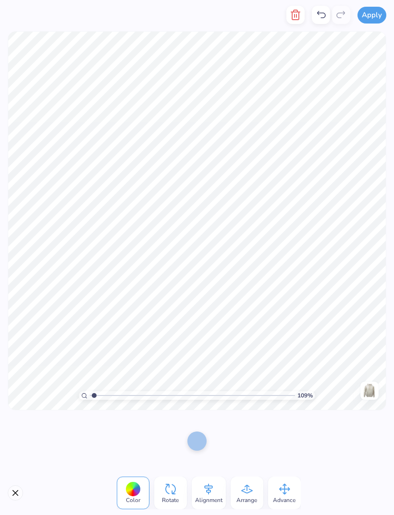
click at [20, 498] on button "Close" at bounding box center [15, 492] width 15 height 15
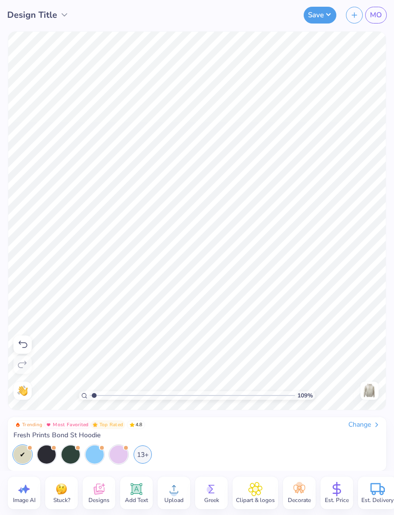
click at [26, 347] on icon at bounding box center [23, 344] width 9 height 7
click at [22, 339] on icon at bounding box center [23, 345] width 12 height 12
click at [22, 337] on div at bounding box center [22, 345] width 18 height 18
click at [22, 336] on div at bounding box center [22, 345] width 18 height 18
click at [22, 338] on div at bounding box center [22, 345] width 18 height 18
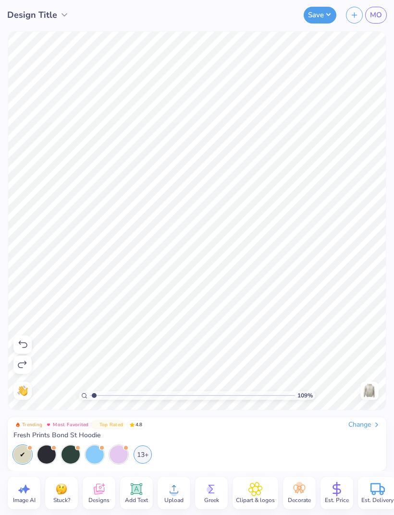
click at [18, 337] on div at bounding box center [22, 345] width 18 height 18
click at [24, 368] on icon at bounding box center [23, 365] width 12 height 12
click at [27, 346] on icon at bounding box center [23, 344] width 9 height 7
click at [26, 346] on icon at bounding box center [23, 345] width 12 height 12
click at [17, 338] on div at bounding box center [22, 345] width 18 height 18
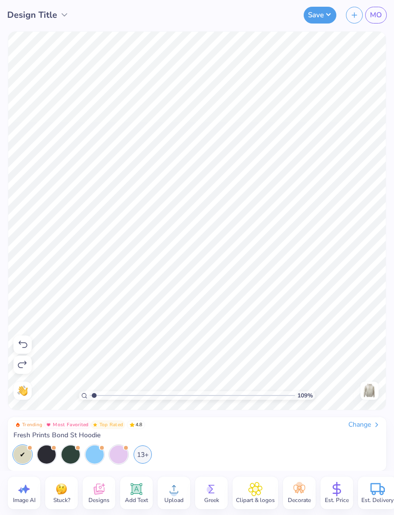
click at [15, 340] on div at bounding box center [22, 345] width 18 height 18
click at [16, 345] on div at bounding box center [22, 345] width 18 height 18
click at [15, 337] on div at bounding box center [22, 345] width 18 height 18
click at [21, 337] on div at bounding box center [22, 345] width 18 height 18
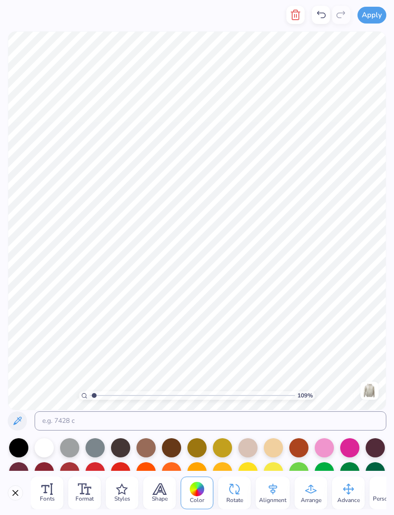
scroll to position [1, 2]
type input "1.0892785750649"
type textarea "Gateway to Inclusion"
type input "1.0892785750649"
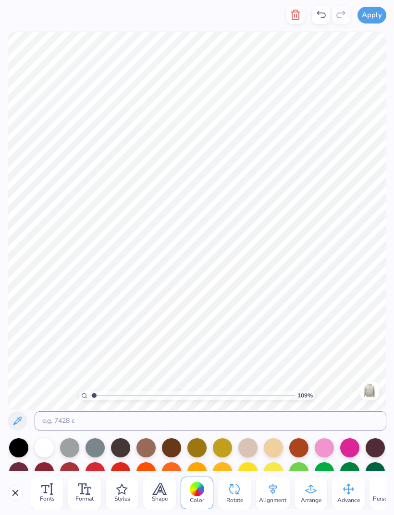
type textarea "Gateway to Inclusion"
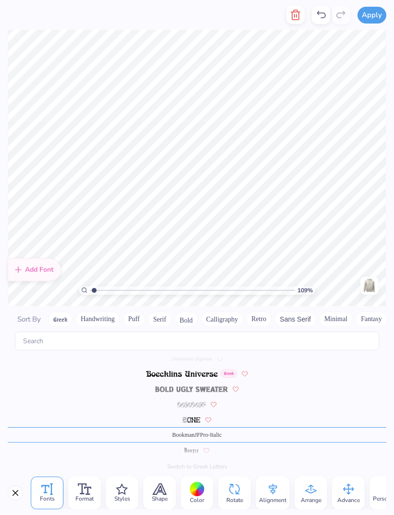
scroll to position [561, 0]
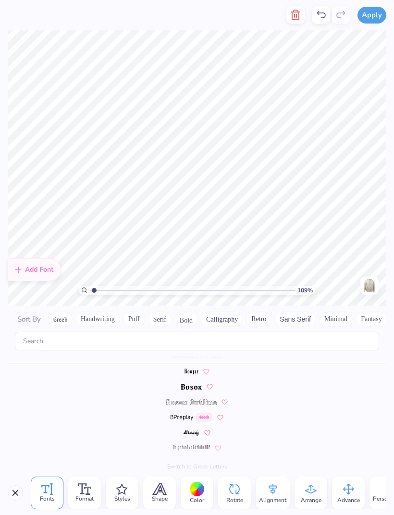
click at [81, 497] on span "Format" at bounding box center [84, 499] width 18 height 8
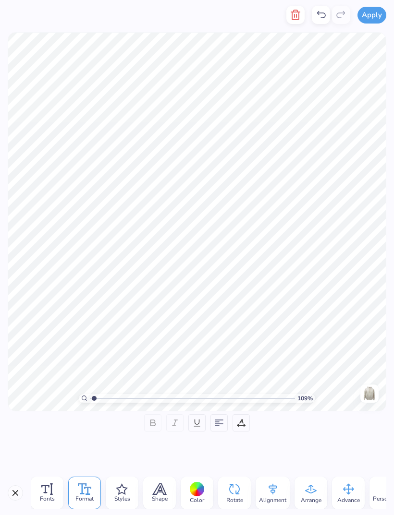
click at [123, 496] on span "Styles" at bounding box center [122, 499] width 16 height 8
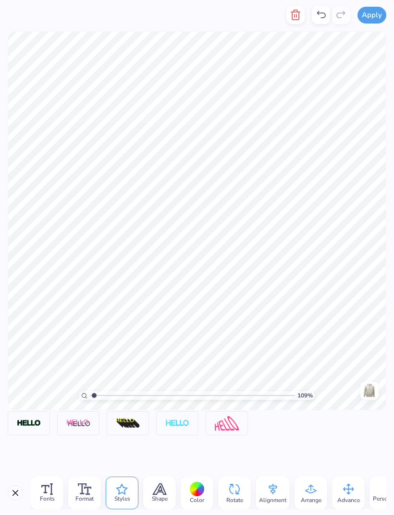
click at [232, 426] on img at bounding box center [227, 423] width 24 height 15
click at [246, 416] on div at bounding box center [246, 413] width 8 height 8
click at [172, 492] on div "Shape" at bounding box center [159, 493] width 33 height 33
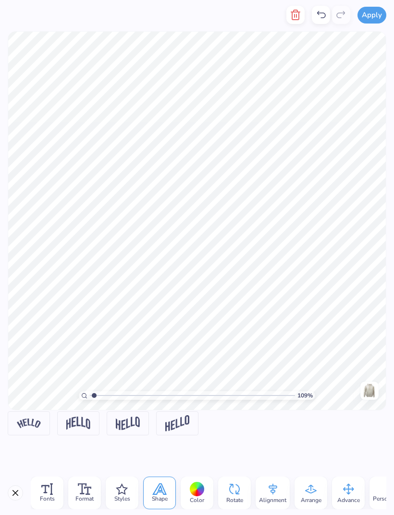
click at [77, 422] on img at bounding box center [78, 423] width 24 height 13
click at [74, 414] on div "Arch" at bounding box center [78, 404] width 29 height 19
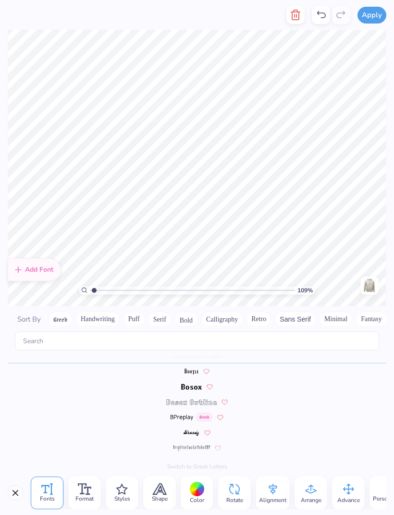
click at [160, 496] on span "Shape" at bounding box center [160, 499] width 16 height 8
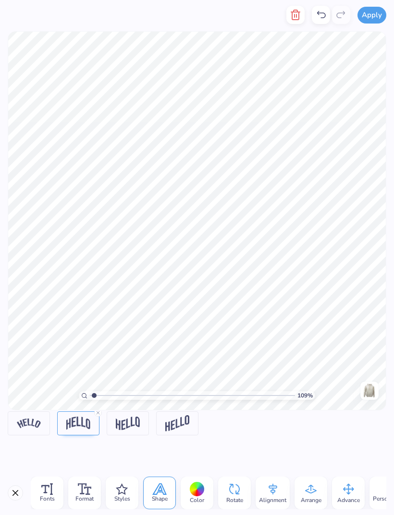
click at [77, 428] on img at bounding box center [78, 423] width 24 height 13
click at [97, 416] on div at bounding box center [98, 413] width 8 height 8
click at [306, 487] on icon at bounding box center [310, 489] width 14 height 14
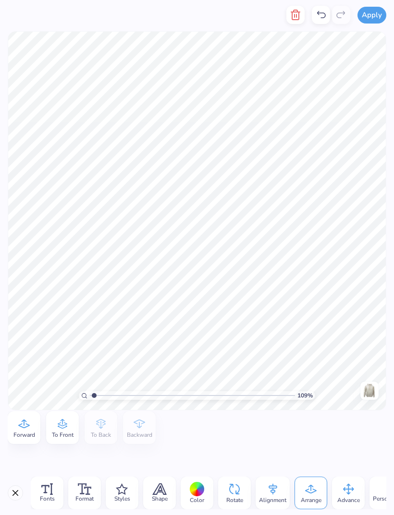
click at [68, 428] on icon at bounding box center [62, 424] width 14 height 14
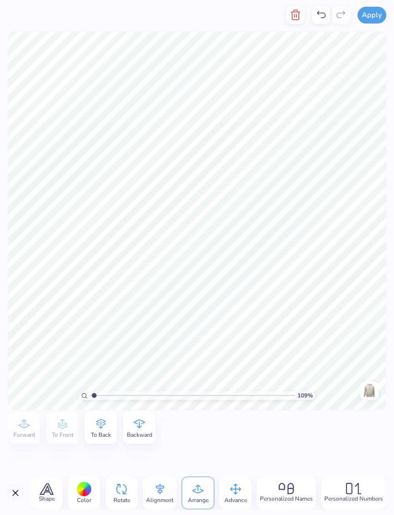
scroll to position [0, 113]
click at [294, 490] on div "Personalized Names" at bounding box center [286, 493] width 60 height 33
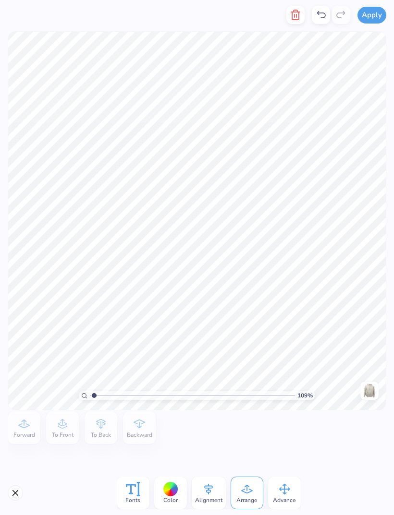
scroll to position [0, 0]
click at [21, 496] on button "Close" at bounding box center [15, 492] width 15 height 15
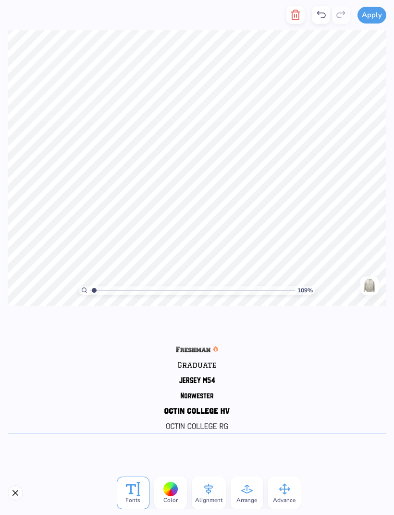
scroll to position [212, 0]
click at [290, 22] on button "button" at bounding box center [295, 15] width 18 height 18
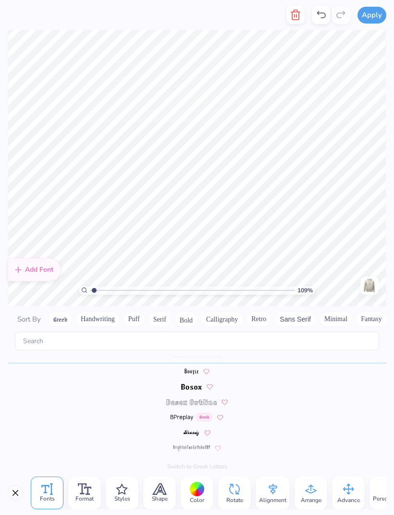
scroll to position [0, 2]
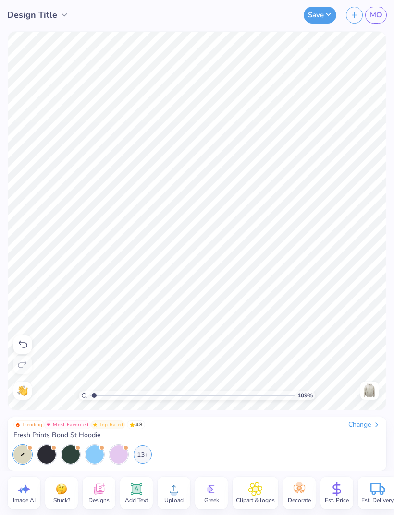
click at [146, 494] on div "Add Text" at bounding box center [136, 493] width 33 height 33
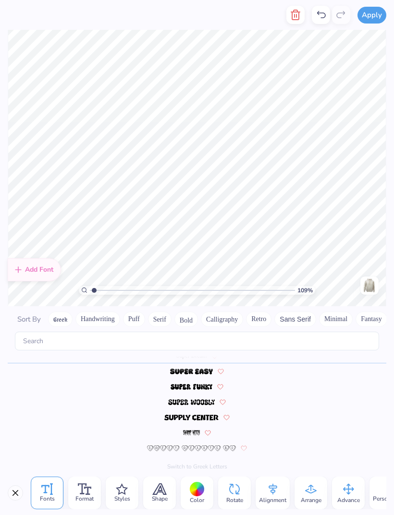
scroll to position [4232, 0]
click at [292, 22] on button "button" at bounding box center [295, 15] width 18 height 18
click at [270, 495] on icon at bounding box center [272, 489] width 14 height 14
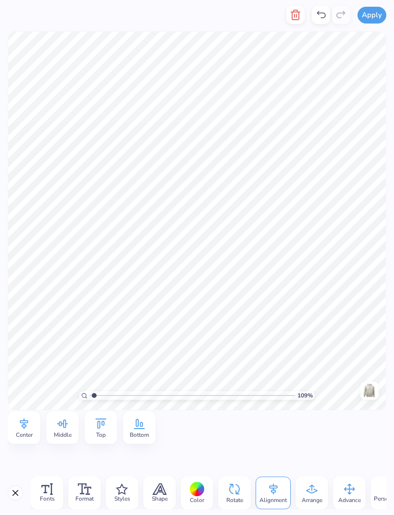
click at [64, 435] on span "Middle" at bounding box center [63, 435] width 18 height 8
click at [19, 422] on icon at bounding box center [24, 424] width 14 height 14
click at [139, 433] on span "Bottom" at bounding box center [139, 435] width 19 height 8
click at [96, 429] on icon at bounding box center [101, 424] width 14 height 14
click at [124, 429] on div "Bottom" at bounding box center [139, 427] width 33 height 33
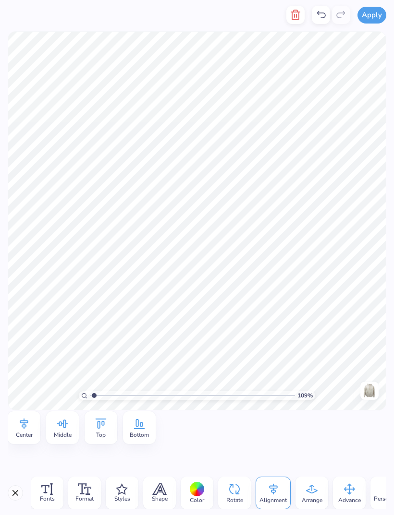
click at [341, 486] on div "Advance" at bounding box center [349, 493] width 33 height 33
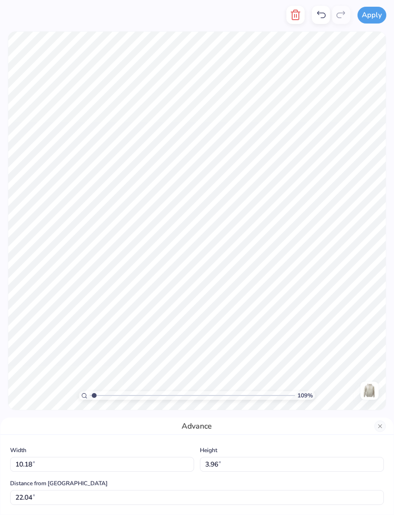
type input "1.0892785750649"
type input "18.32"
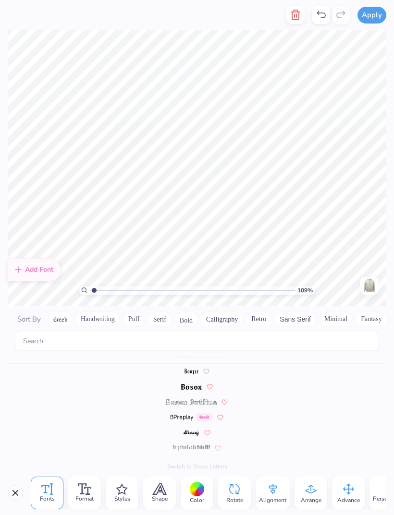
click at [228, 348] on div "BookmanJFPro-Italic" at bounding box center [197, 355] width 378 height 15
click at [391, 229] on div "109 % Need help? Chat with us. Front" at bounding box center [197, 168] width 394 height 277
type input "1.0892785750649"
type textarea "Gateway to Inclusion"
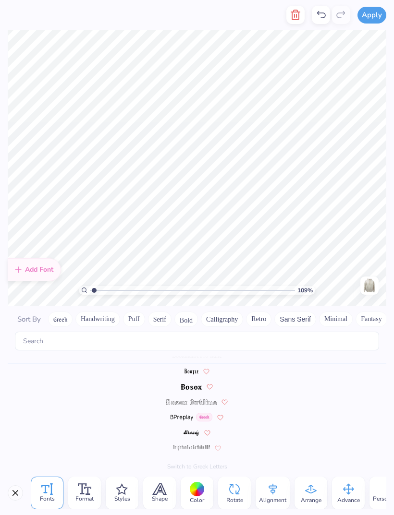
scroll to position [1, 0]
type input "1.0892785750649"
type textarea "Gateway to Inclusion"
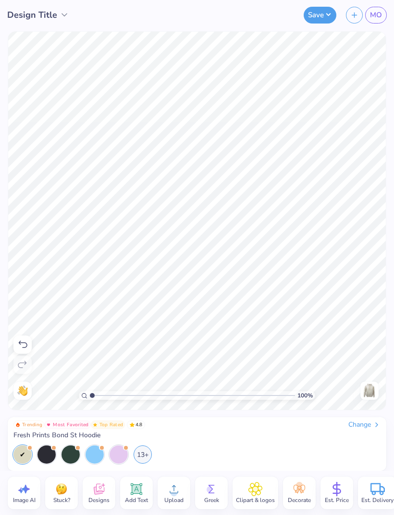
type input "1"
click at [368, 386] on img at bounding box center [369, 390] width 15 height 15
click at [101, 488] on icon at bounding box center [99, 489] width 14 height 14
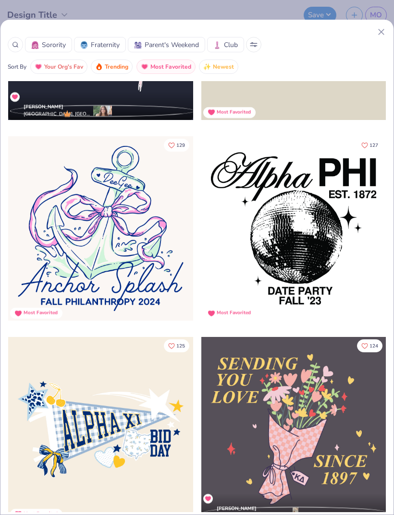
scroll to position [1353, 0]
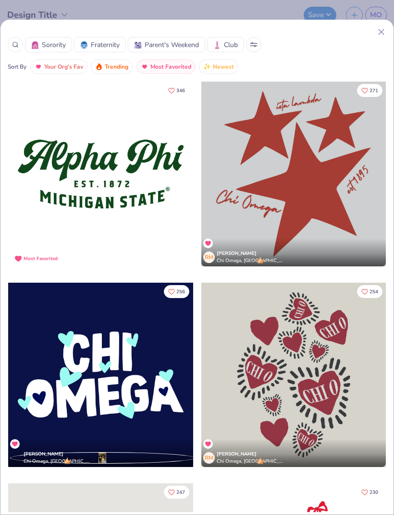
click at [382, 31] on line at bounding box center [380, 31] width 5 height 5
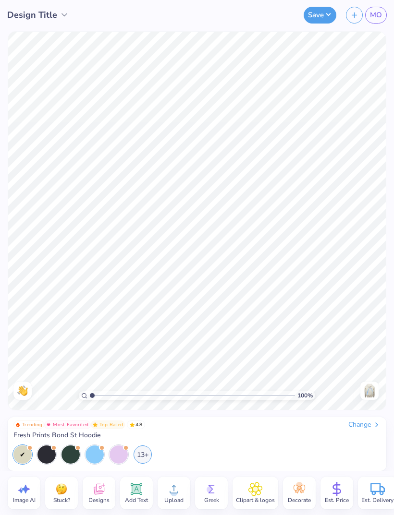
click at [369, 393] on img at bounding box center [369, 390] width 15 height 15
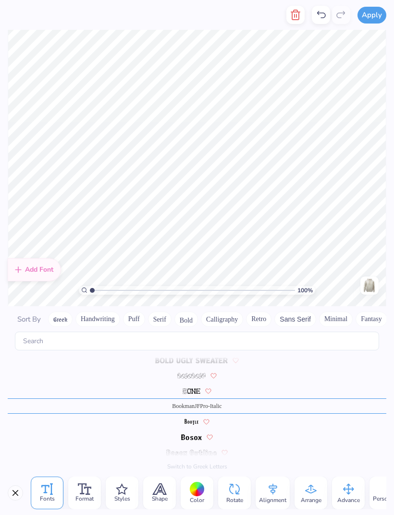
scroll to position [561, 0]
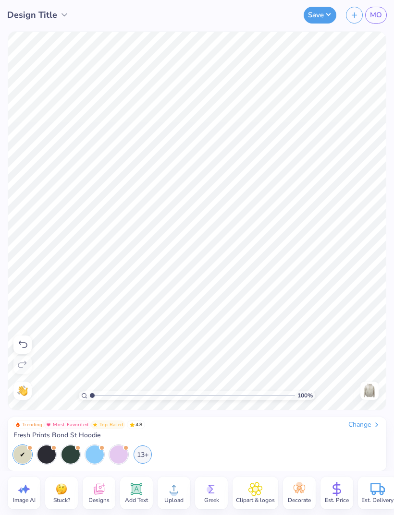
click at [318, 15] on button "Save" at bounding box center [319, 15] width 33 height 17
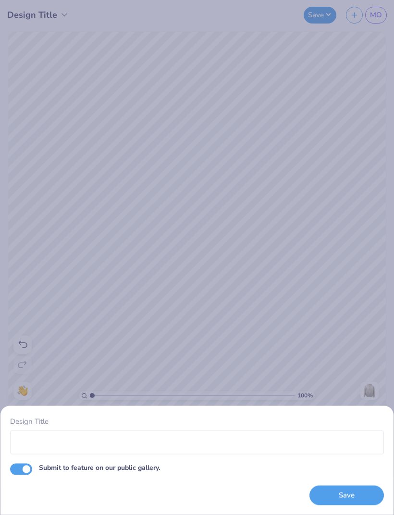
click at [25, 471] on input "Submit to feature on our public gallery." at bounding box center [21, 469] width 22 height 12
checkbox input "false"
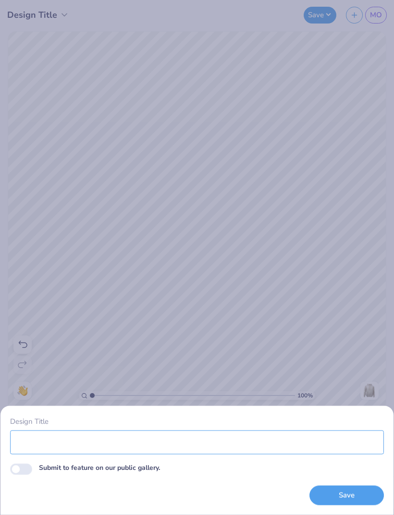
click at [338, 446] on input "Design Title" at bounding box center [197, 442] width 374 height 24
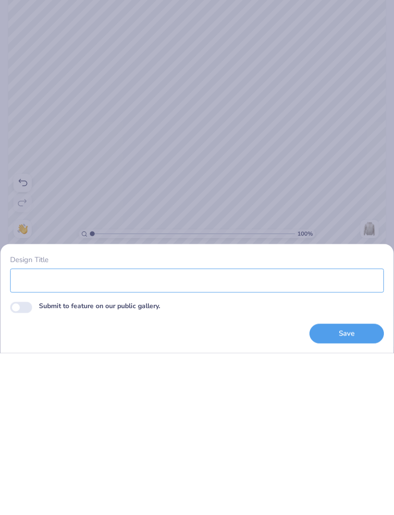
type input "H"
type input "Gateway to Inclusion hoodie"
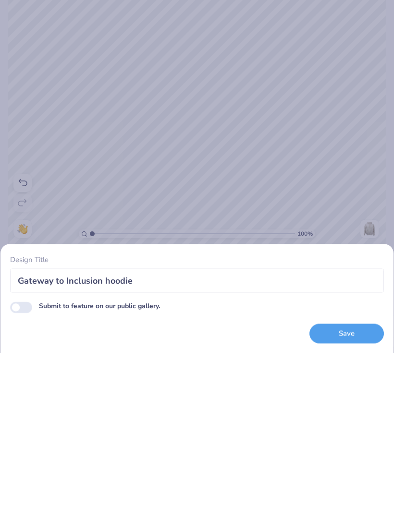
click at [344, 486] on button "Save" at bounding box center [346, 496] width 74 height 20
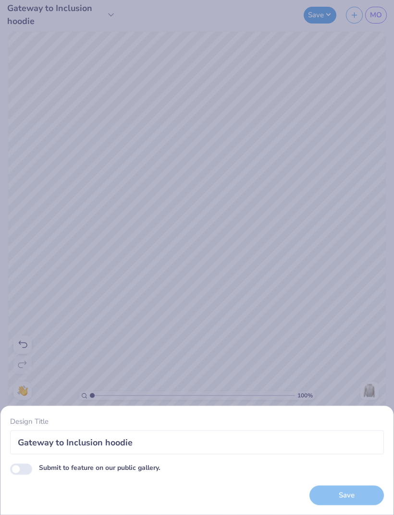
click at [350, 490] on div "Save" at bounding box center [346, 496] width 74 height 20
click at [358, 495] on div "Save" at bounding box center [346, 496] width 74 height 20
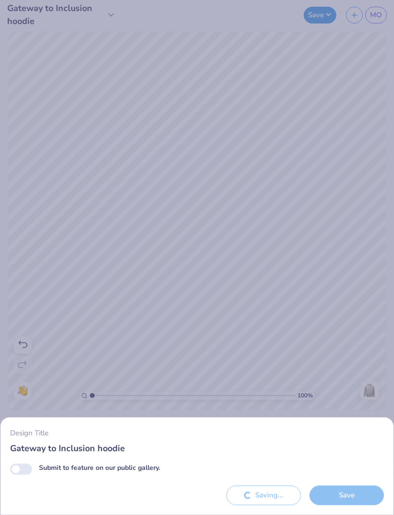
click at [358, 495] on div "Save" at bounding box center [346, 496] width 74 height 20
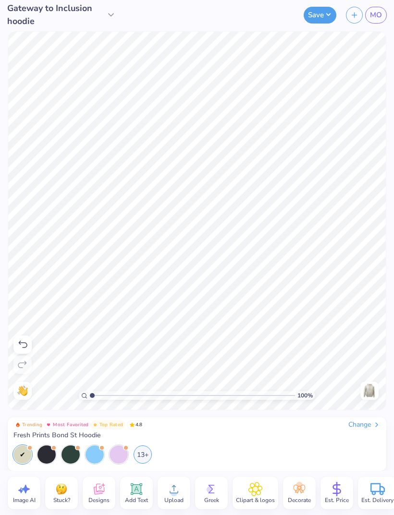
click at [375, 391] on img at bounding box center [369, 390] width 15 height 15
click at [133, 492] on icon at bounding box center [136, 489] width 9 height 9
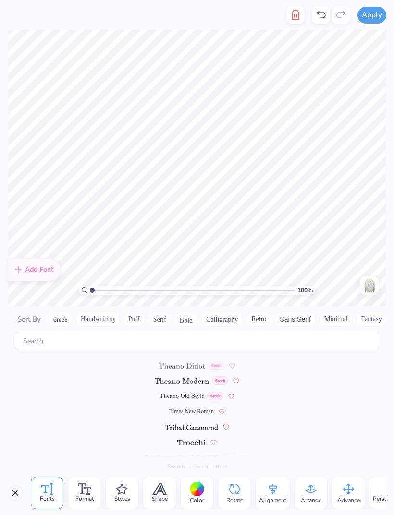
scroll to position [4438, 0]
click at [333, 335] on input "text" at bounding box center [197, 341] width 364 height 19
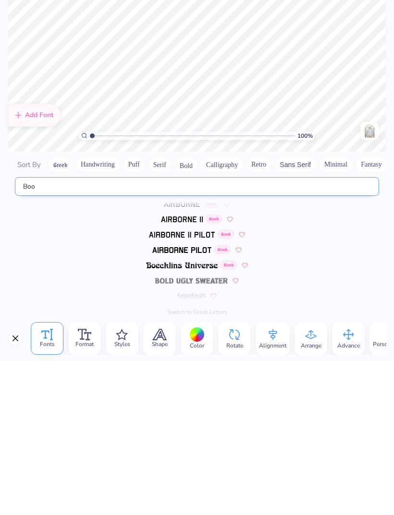
scroll to position [0, 0]
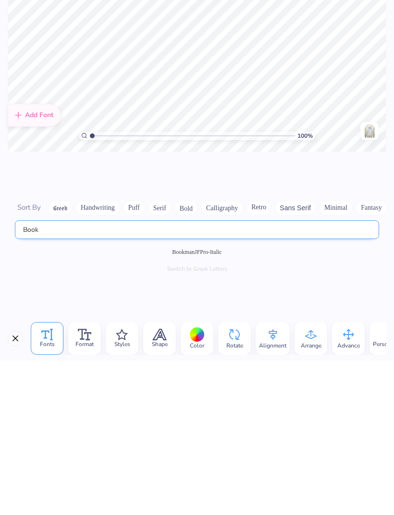
type input "Book"
click at [276, 399] on div "BookmanJFPro-Italic" at bounding box center [197, 406] width 378 height 15
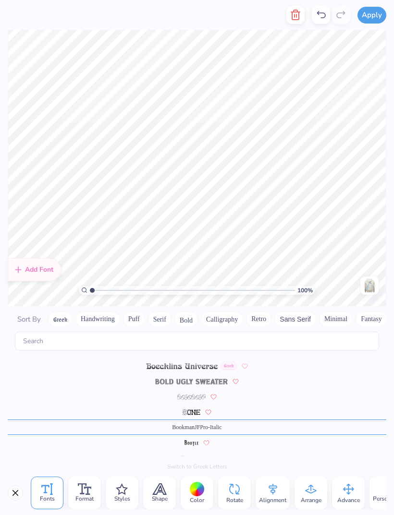
scroll to position [505, 0]
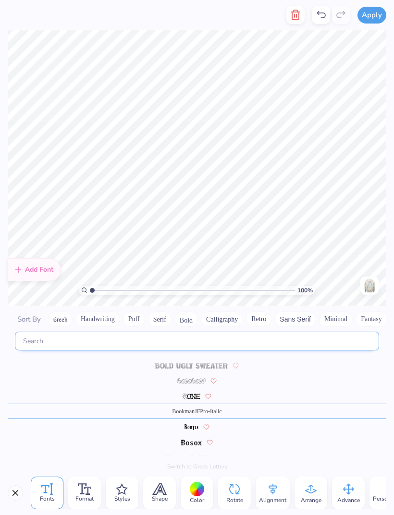
click at [307, 337] on input "text" at bounding box center [197, 341] width 364 height 19
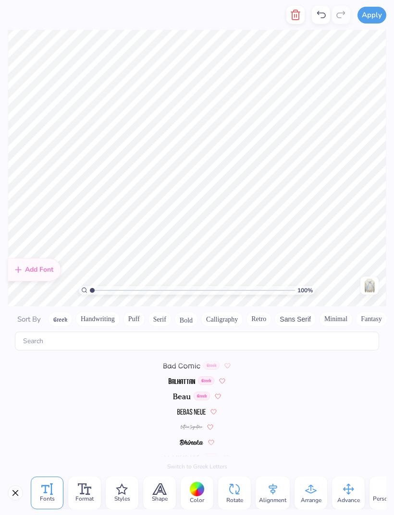
scroll to position [0, 0]
type textarea "s"
type textarea "SLU Best Buddies"
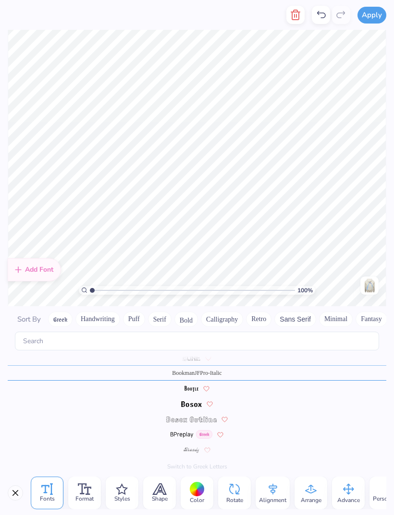
scroll to position [561, 0]
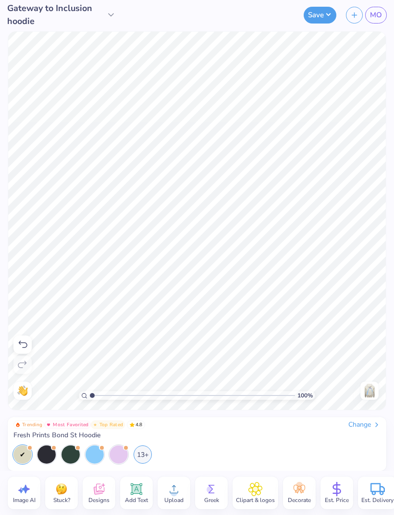
click at [369, 385] on img at bounding box center [369, 390] width 15 height 15
click at [372, 399] on div at bounding box center [369, 391] width 18 height 18
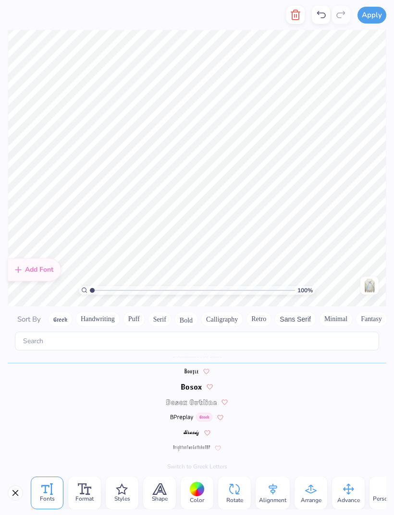
scroll to position [1, 1]
type textarea "SLU Best Buddies"
click at [379, 277] on div "Back" at bounding box center [369, 286] width 22 height 18
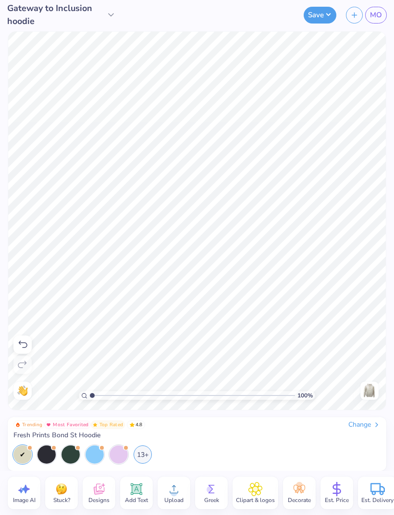
click at [369, 388] on img at bounding box center [369, 390] width 15 height 15
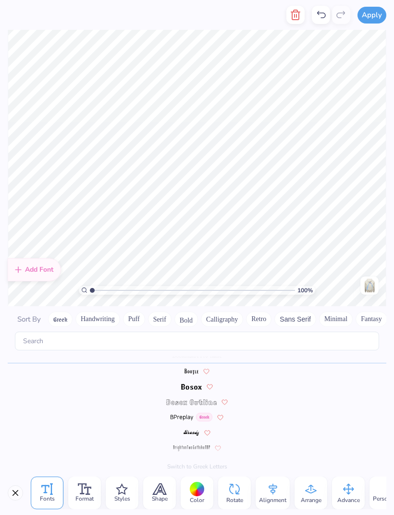
scroll to position [1, 1]
type textarea "SLU Best Buddies"
click at [83, 492] on icon at bounding box center [82, 488] width 9 height 11
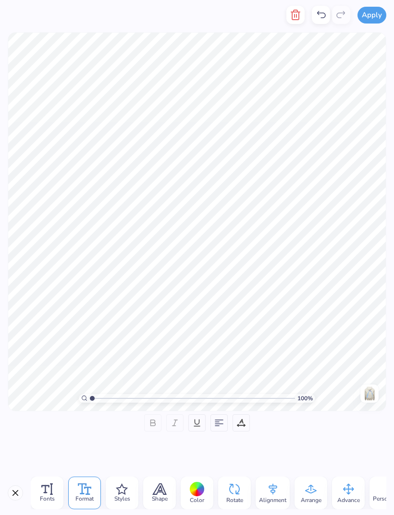
click at [215, 419] on icon at bounding box center [219, 423] width 9 height 9
click at [224, 422] on div at bounding box center [218, 422] width 17 height 17
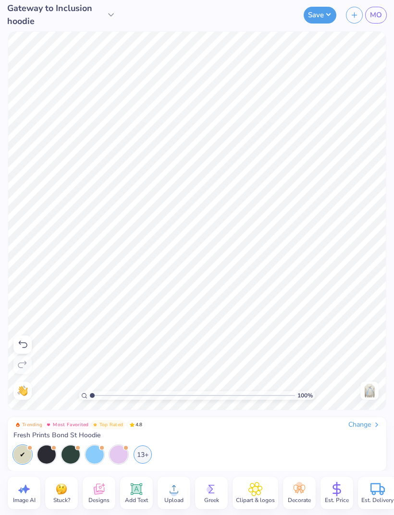
click at [337, 489] on icon at bounding box center [336, 489] width 7 height 9
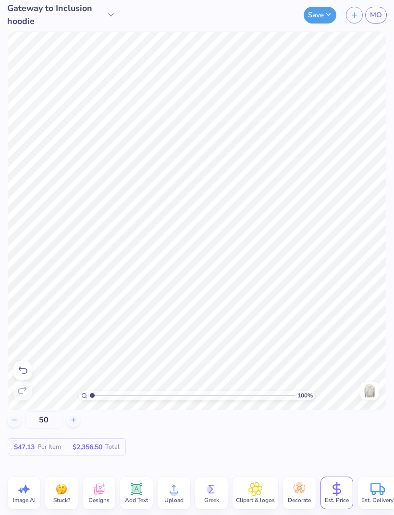
click at [17, 425] on div at bounding box center [14, 420] width 13 height 13
click at [17, 424] on div at bounding box center [14, 420] width 13 height 13
click at [18, 422] on div at bounding box center [14, 420] width 13 height 13
click at [17, 422] on icon at bounding box center [14, 420] width 7 height 7
click at [17, 417] on icon at bounding box center [14, 420] width 7 height 7
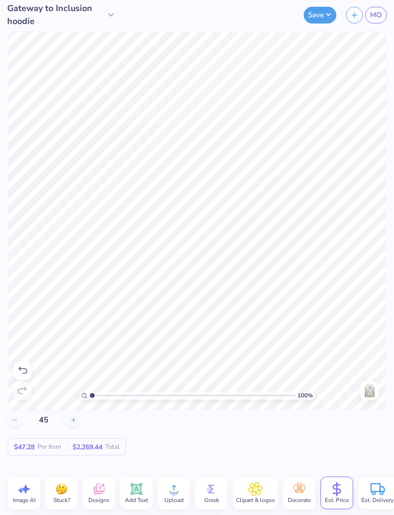
click at [16, 416] on div at bounding box center [14, 420] width 13 height 13
click at [48, 421] on input "43" at bounding box center [43, 419] width 37 height 17
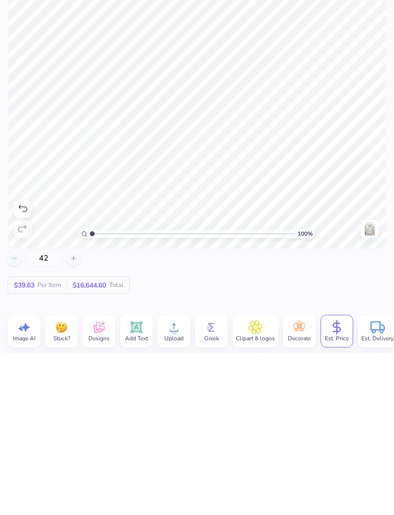
type input "4"
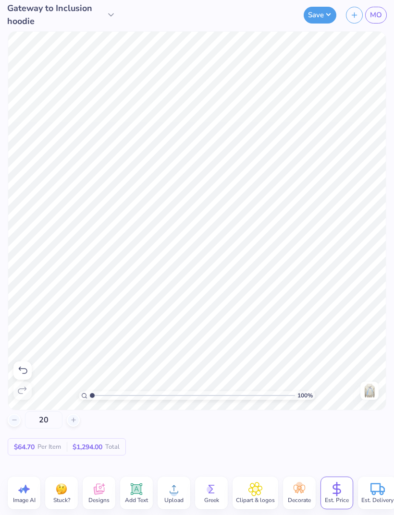
type input "20"
click at [368, 386] on img at bounding box center [369, 390] width 15 height 15
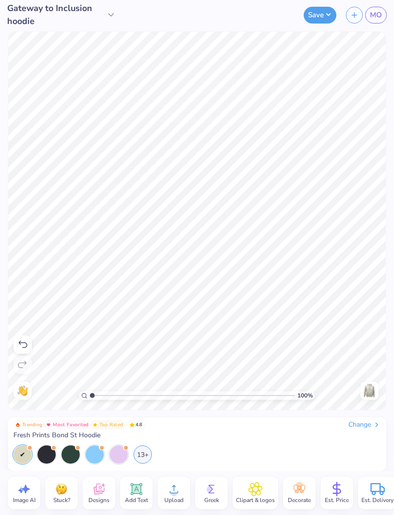
click at [334, 490] on icon at bounding box center [336, 489] width 14 height 14
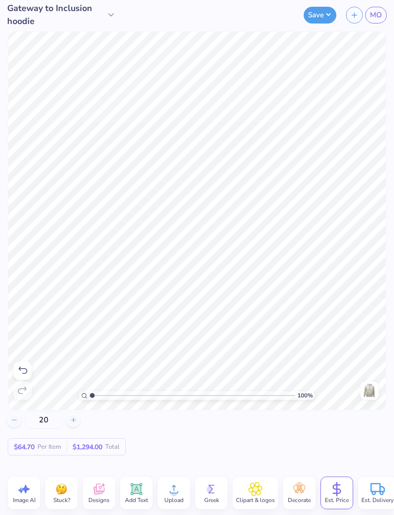
click at [298, 487] on circle at bounding box center [299, 485] width 7 height 7
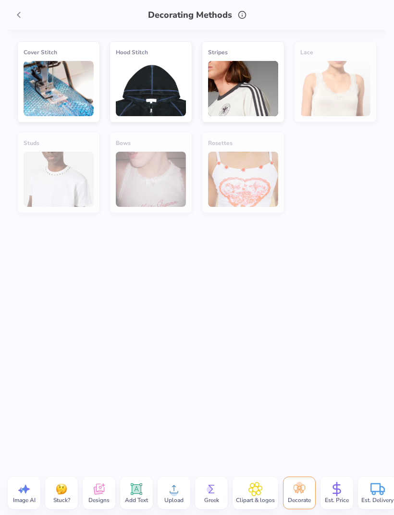
click at [249, 491] on icon at bounding box center [255, 489] width 14 height 14
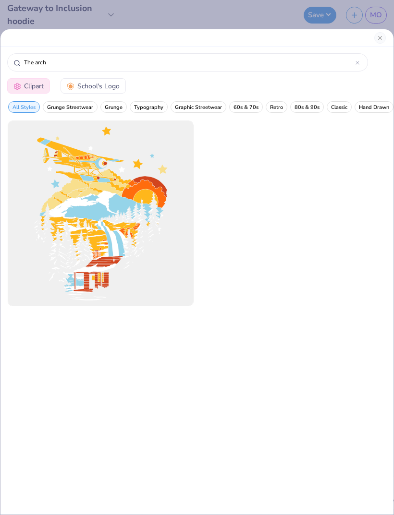
scroll to position [0, 0]
click at [215, 103] on button "Graphic Streetwear" at bounding box center [198, 107] width 56 height 12
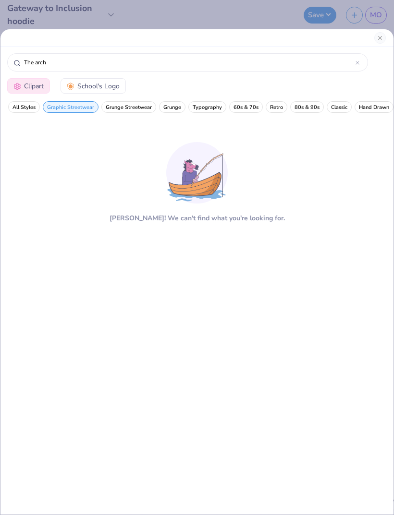
click at [356, 67] on div at bounding box center [357, 62] width 4 height 9
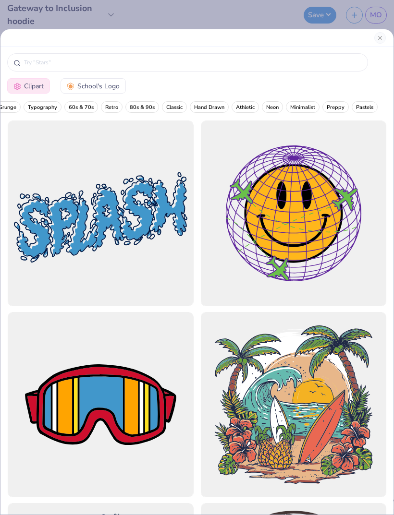
scroll to position [0, 164]
click at [294, 109] on span "Minimalist" at bounding box center [302, 107] width 25 height 7
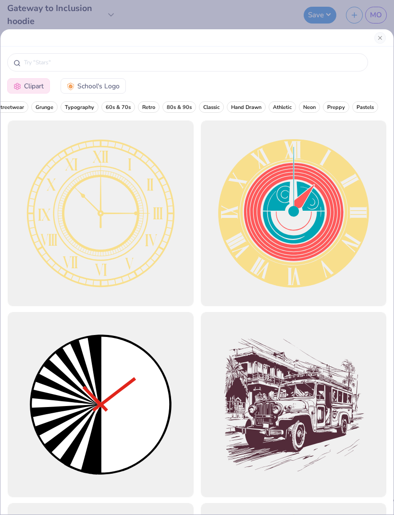
click at [331, 104] on button "Preppy" at bounding box center [336, 107] width 26 height 12
click at [363, 108] on span "Pastels" at bounding box center [364, 107] width 17 height 7
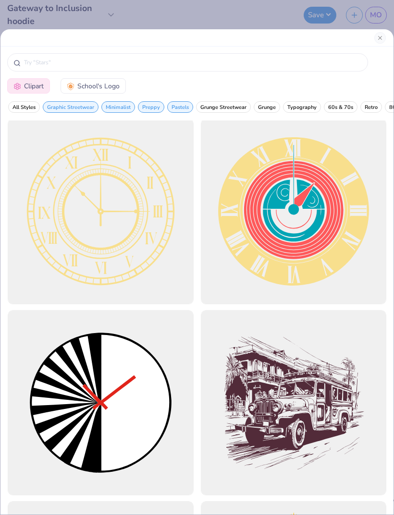
scroll to position [0, 0]
click at [73, 109] on span "Graphic Streetwear" at bounding box center [70, 107] width 47 height 7
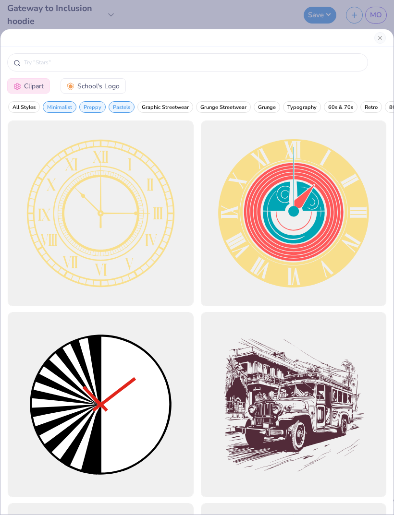
click at [60, 111] on span "Minimalist" at bounding box center [59, 107] width 25 height 7
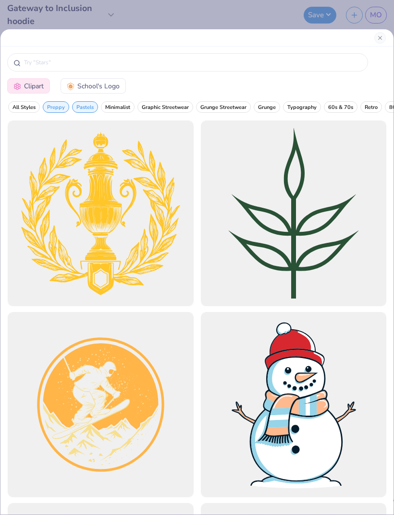
click at [62, 111] on span "Preppy" at bounding box center [56, 107] width 18 height 7
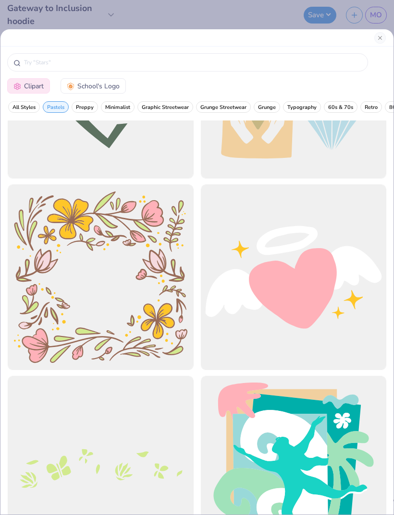
scroll to position [1849, 0]
click at [375, 35] on button "Close" at bounding box center [380, 38] width 12 height 12
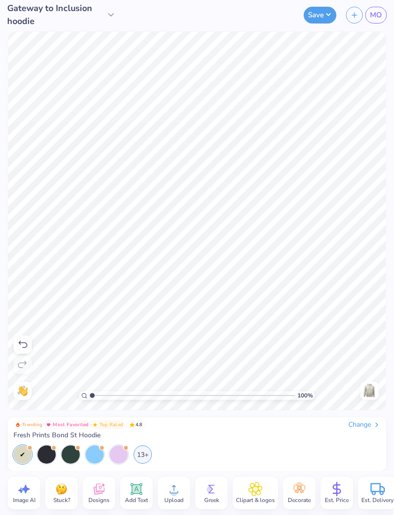
click at [375, 488] on icon at bounding box center [377, 489] width 14 height 14
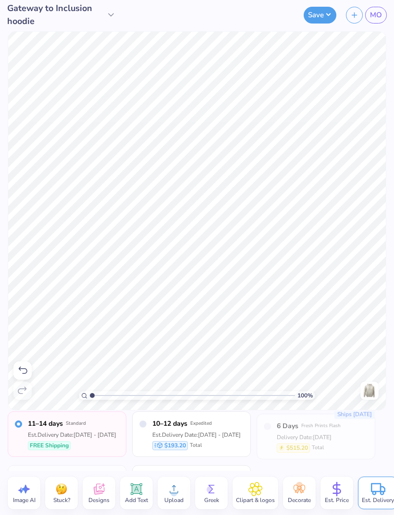
scroll to position [0, 0]
click at [320, 16] on button "Save" at bounding box center [319, 15] width 33 height 17
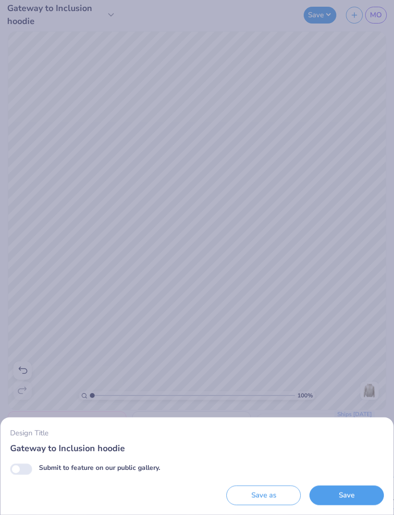
click at [351, 488] on button "Save" at bounding box center [346, 496] width 74 height 20
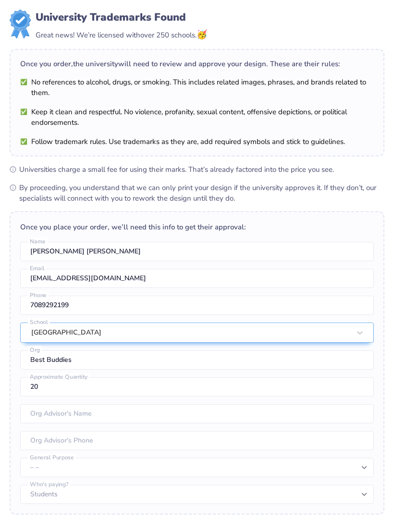
click at [375, 55] on icon "close" at bounding box center [373, 59] width 7 height 8
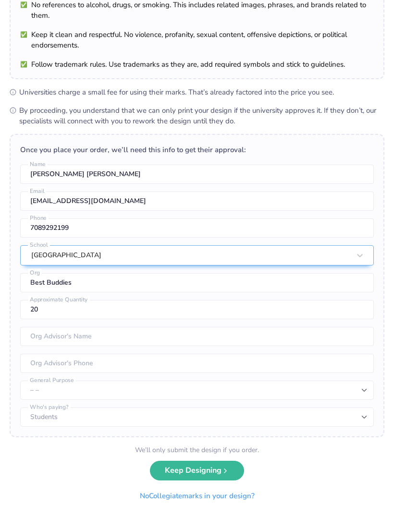
scroll to position [77, 0]
click at [244, 494] on button "No Collegiate marks in your design?" at bounding box center [197, 497] width 131 height 20
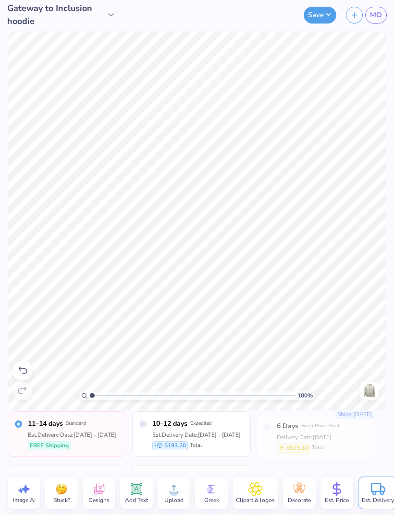
click at [366, 387] on img at bounding box center [369, 390] width 15 height 15
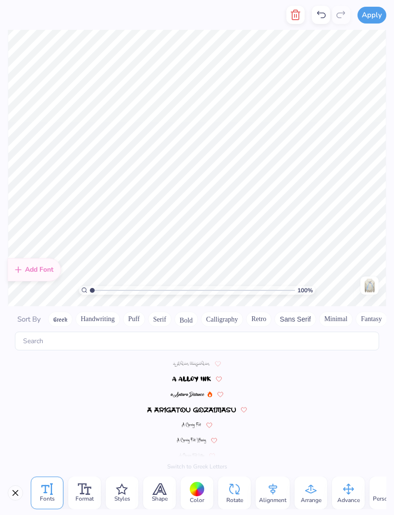
scroll to position [561, 0]
